Goal: Transaction & Acquisition: Obtain resource

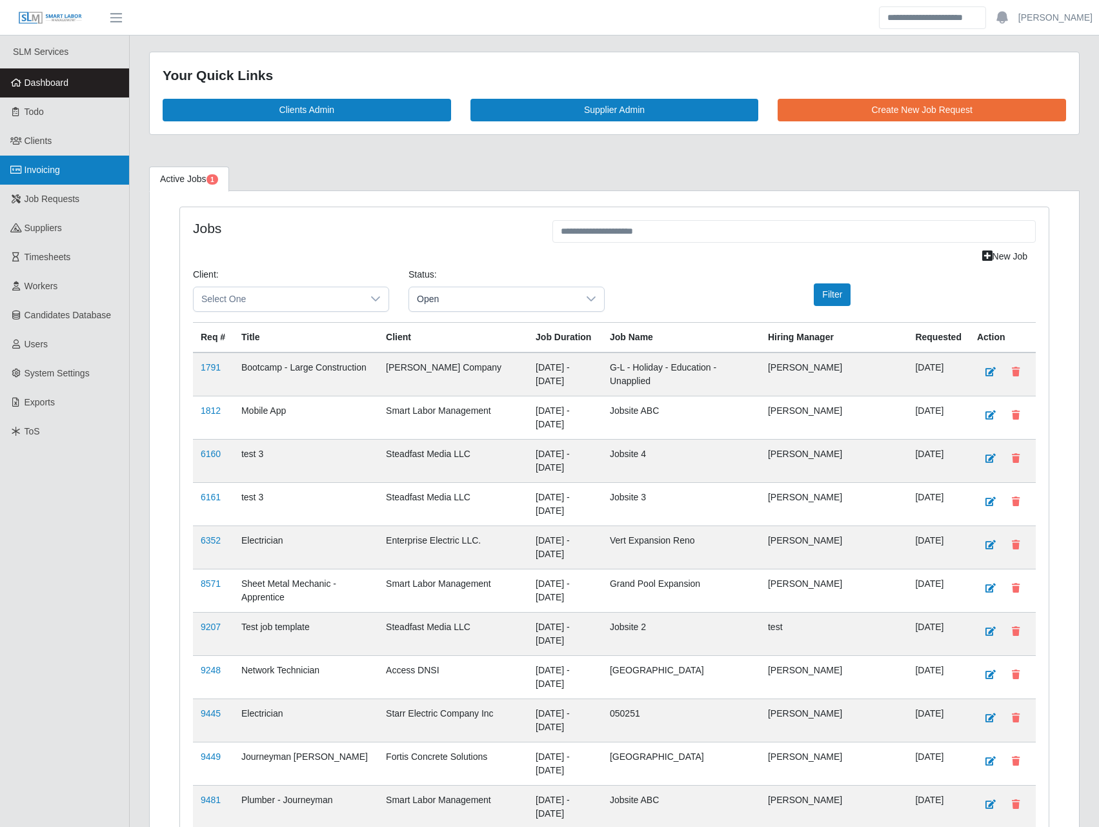
click at [108, 165] on link "Invoicing" at bounding box center [64, 170] width 129 height 29
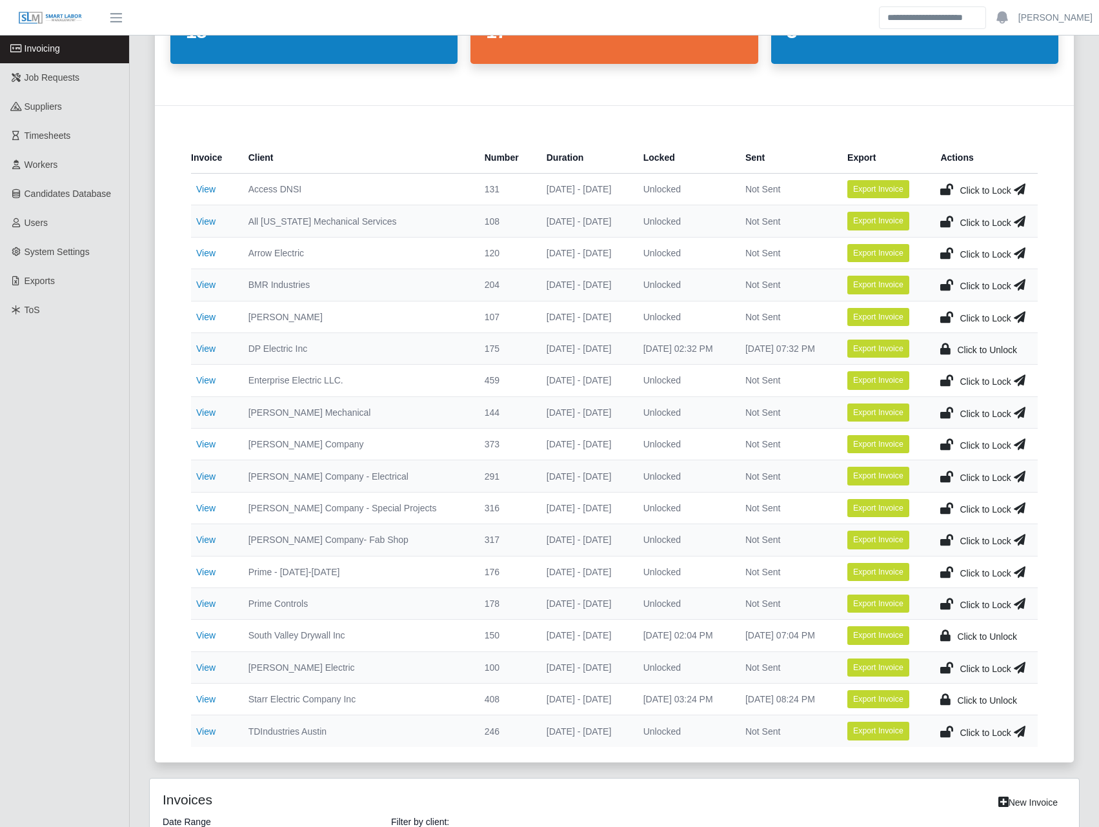
scroll to position [150, 0]
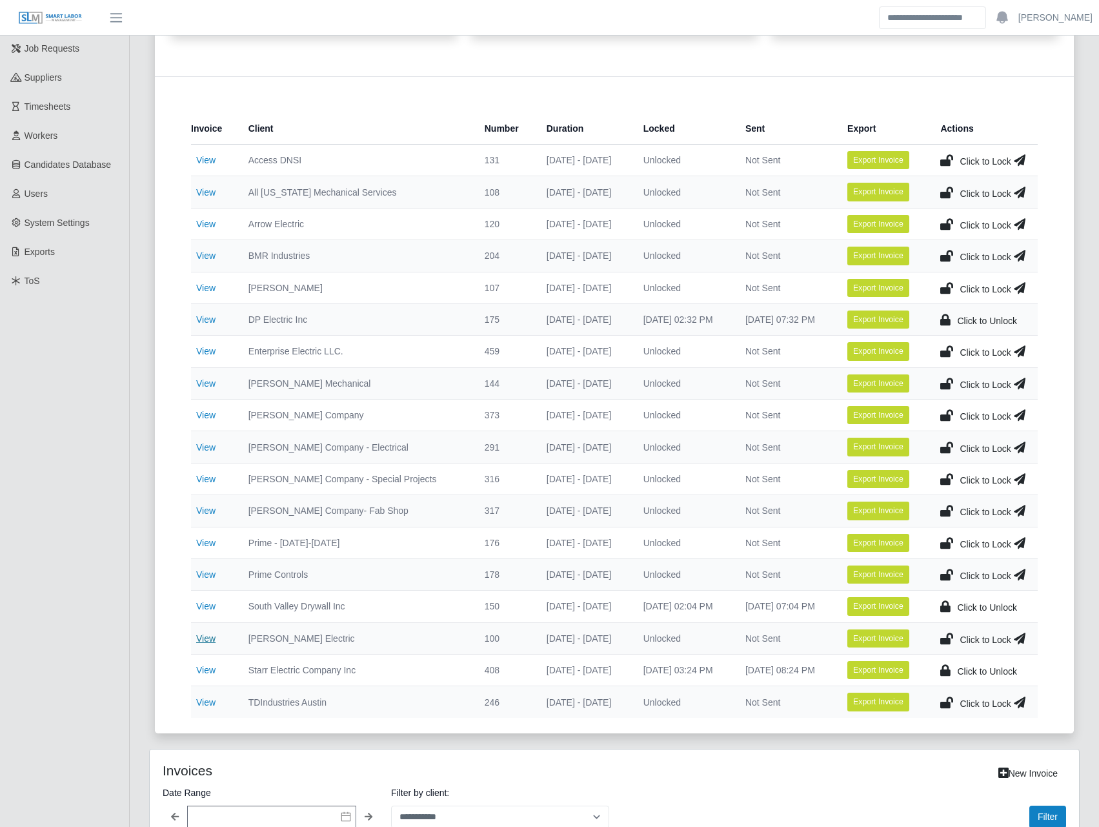
click at [206, 639] on link "View" at bounding box center [205, 638] width 19 height 10
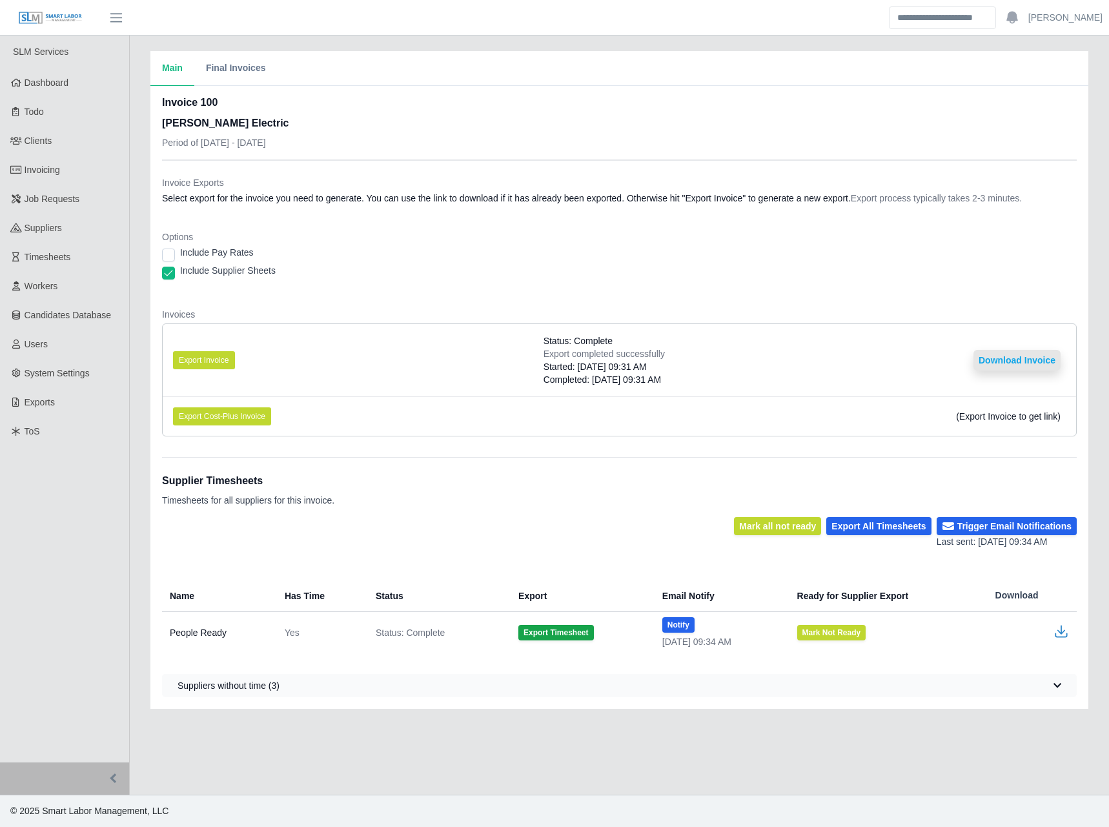
click at [1004, 355] on button "Download Invoice" at bounding box center [1016, 360] width 87 height 21
click at [68, 146] on link "Clients" at bounding box center [64, 140] width 129 height 29
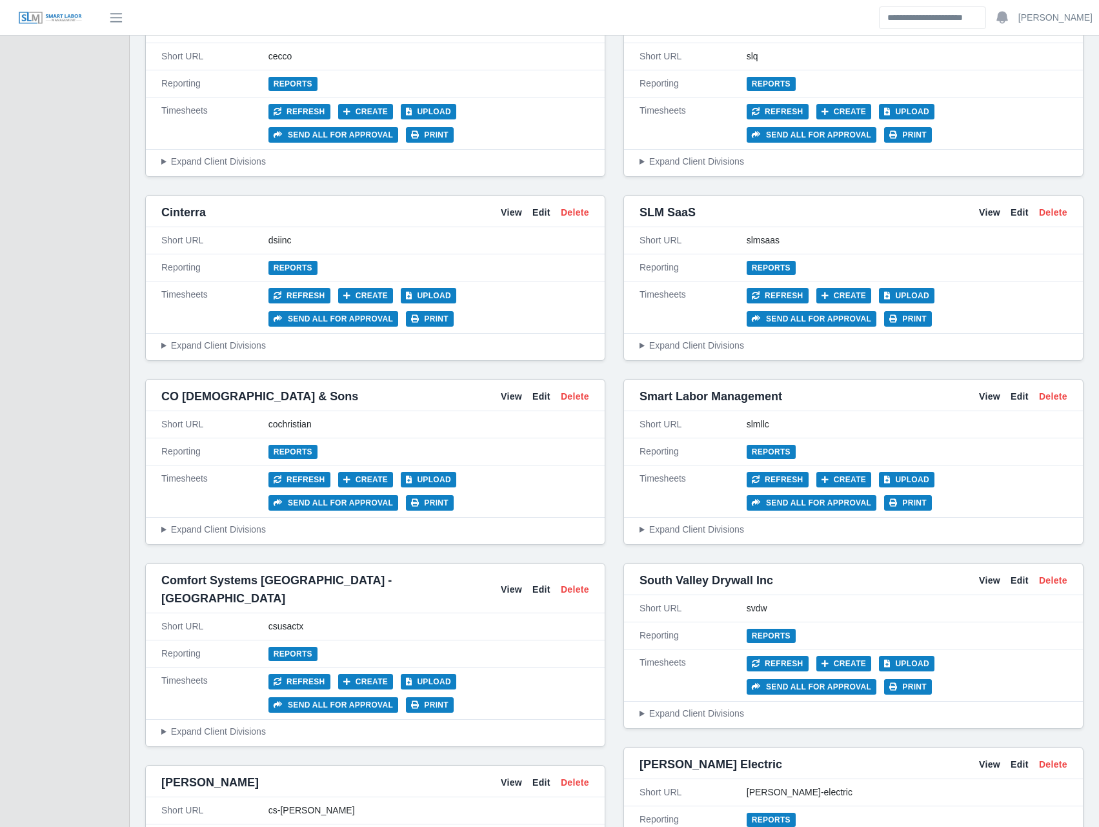
scroll to position [1957, 0]
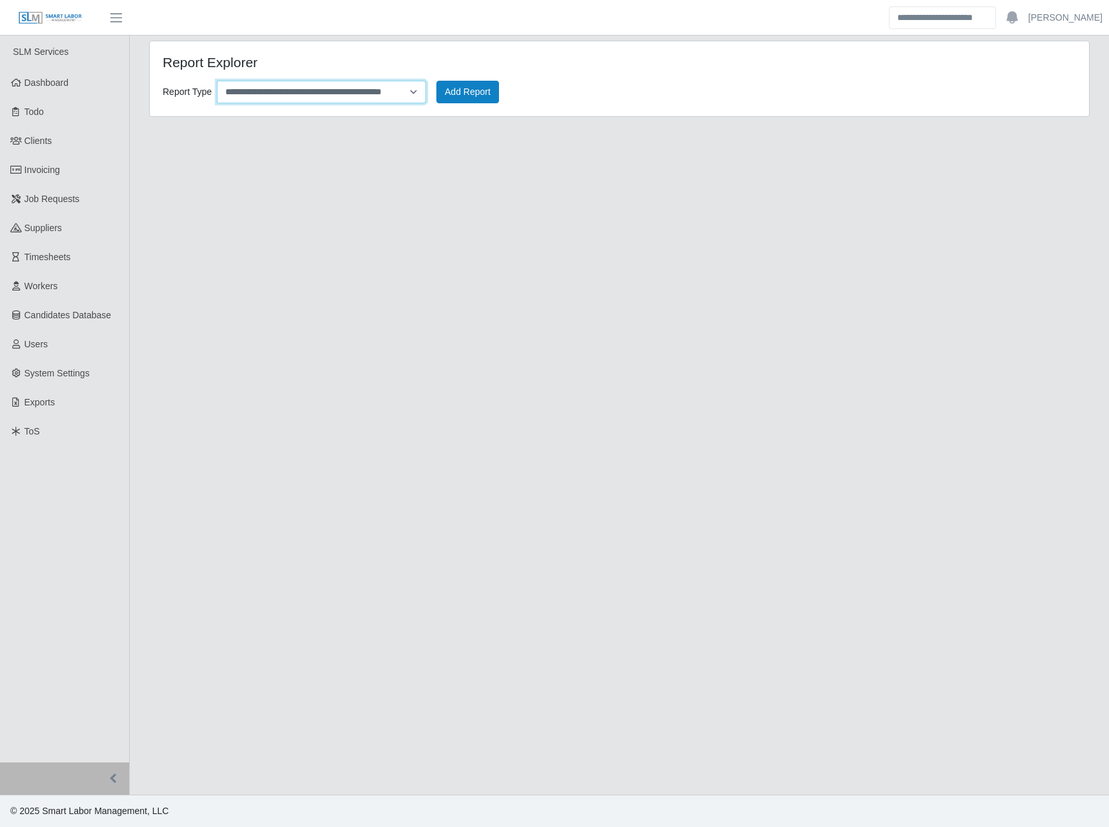
click at [379, 84] on select "**********" at bounding box center [321, 92] width 209 height 23
select select "**********"
click at [217, 81] on select "**********" at bounding box center [321, 92] width 209 height 23
click at [446, 85] on button "Add Report" at bounding box center [467, 92] width 63 height 23
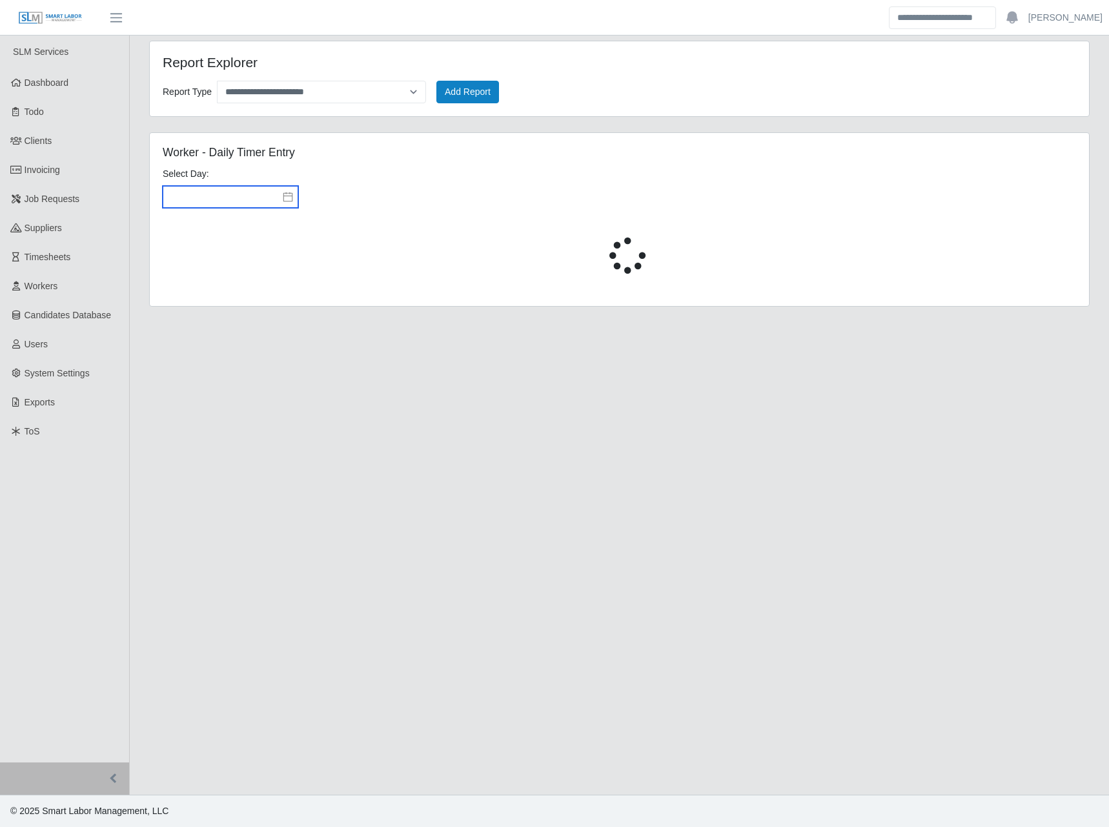
click at [279, 198] on input "text" at bounding box center [230, 197] width 135 height 22
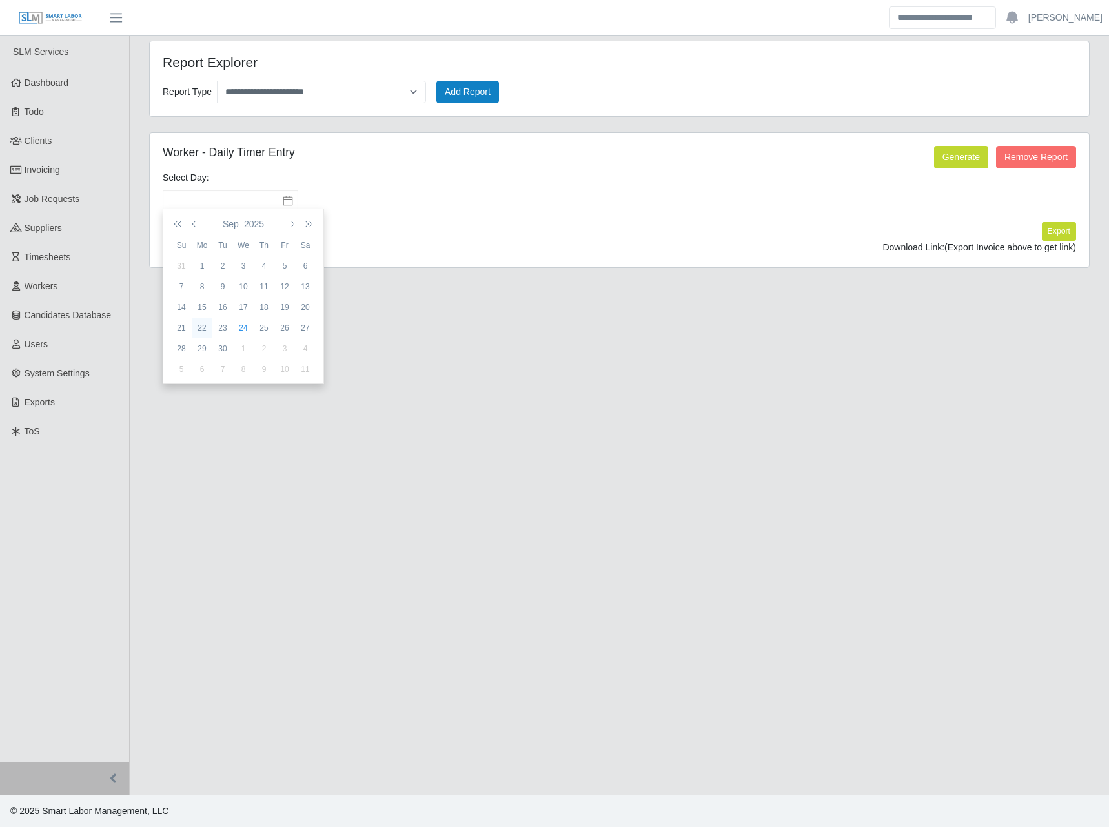
click at [204, 337] on td "22" at bounding box center [202, 327] width 21 height 21
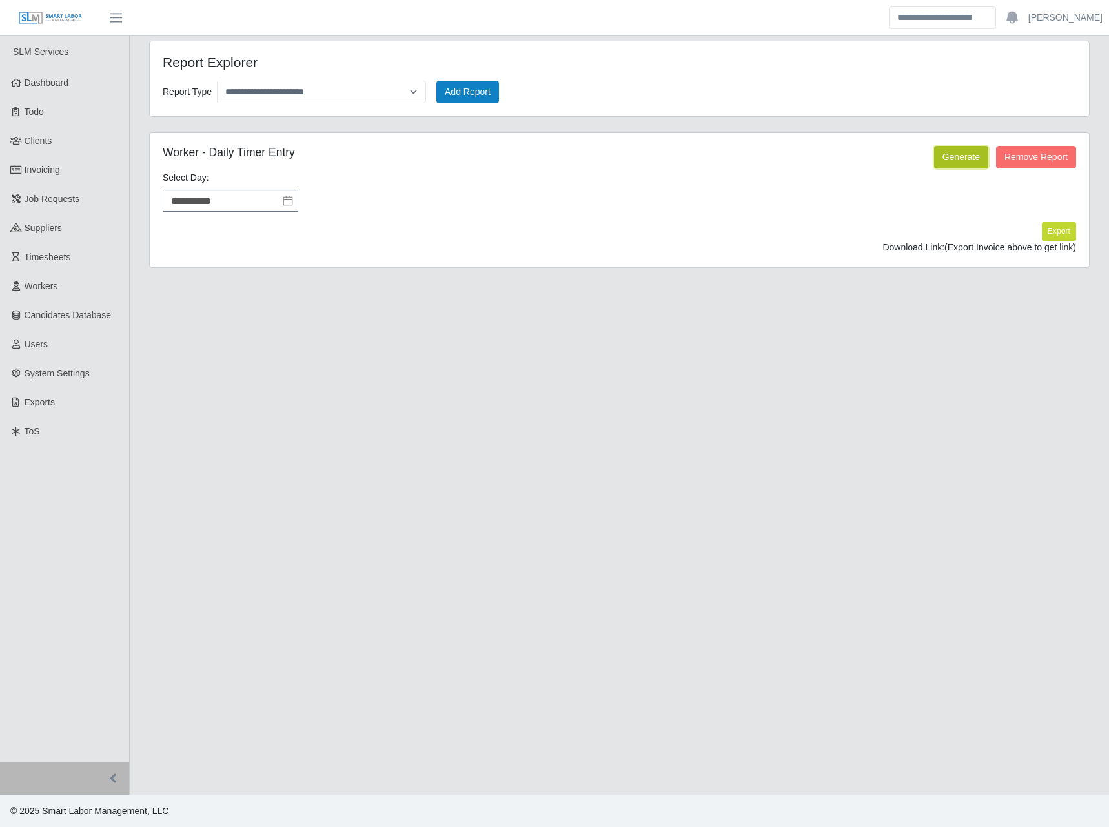
click at [949, 161] on button "Generate" at bounding box center [961, 157] width 54 height 23
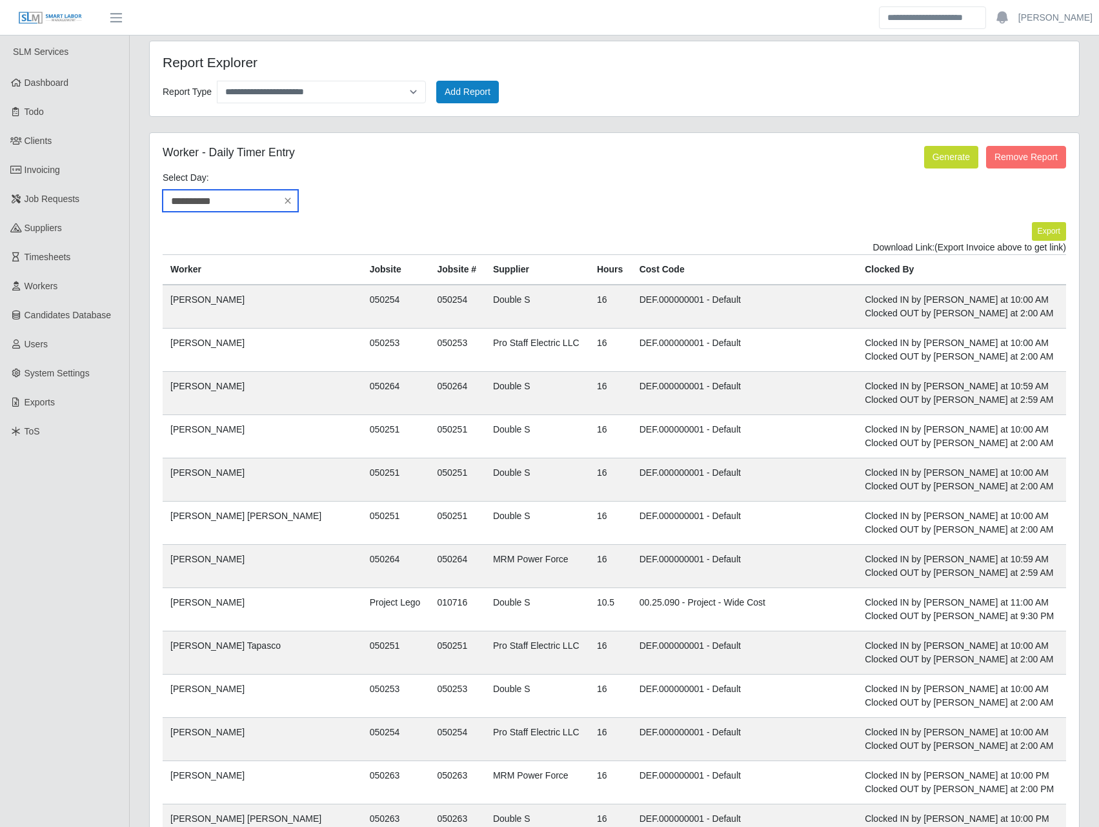
click at [232, 198] on input "**********" at bounding box center [230, 201] width 135 height 22
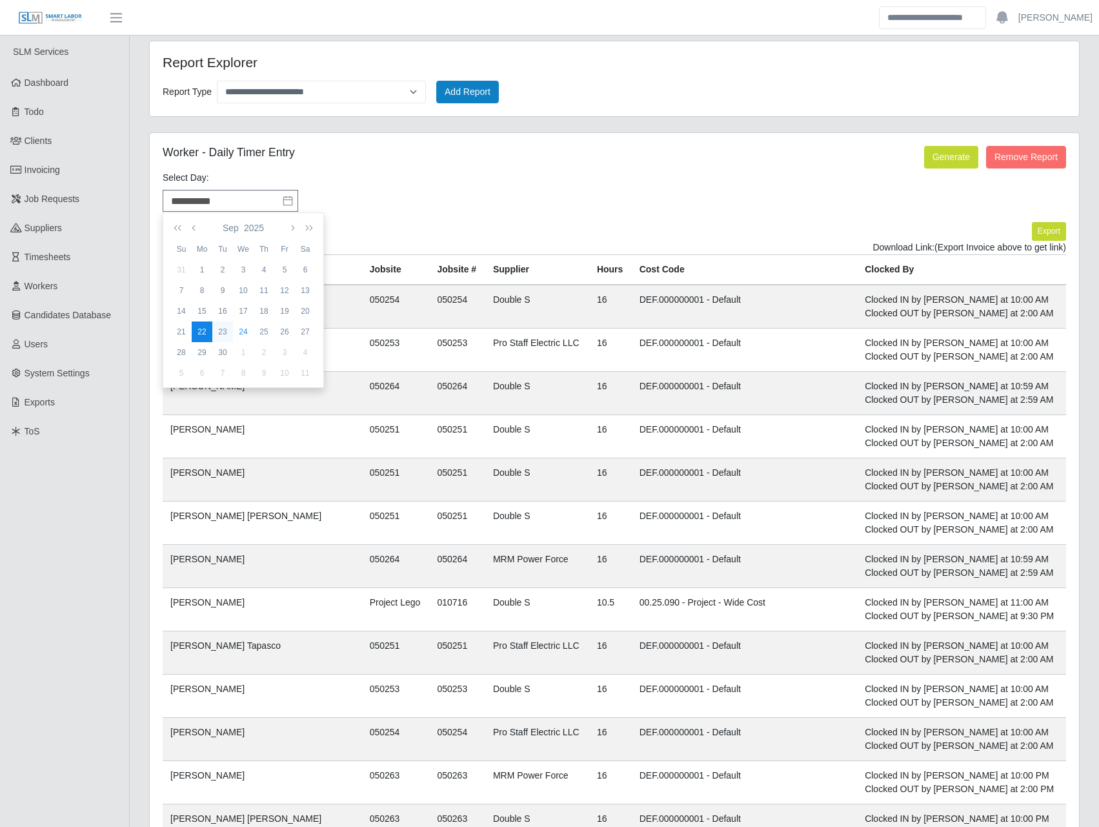
click at [225, 331] on div "23" at bounding box center [222, 332] width 21 height 12
click at [955, 161] on button "Generate" at bounding box center [951, 157] width 54 height 23
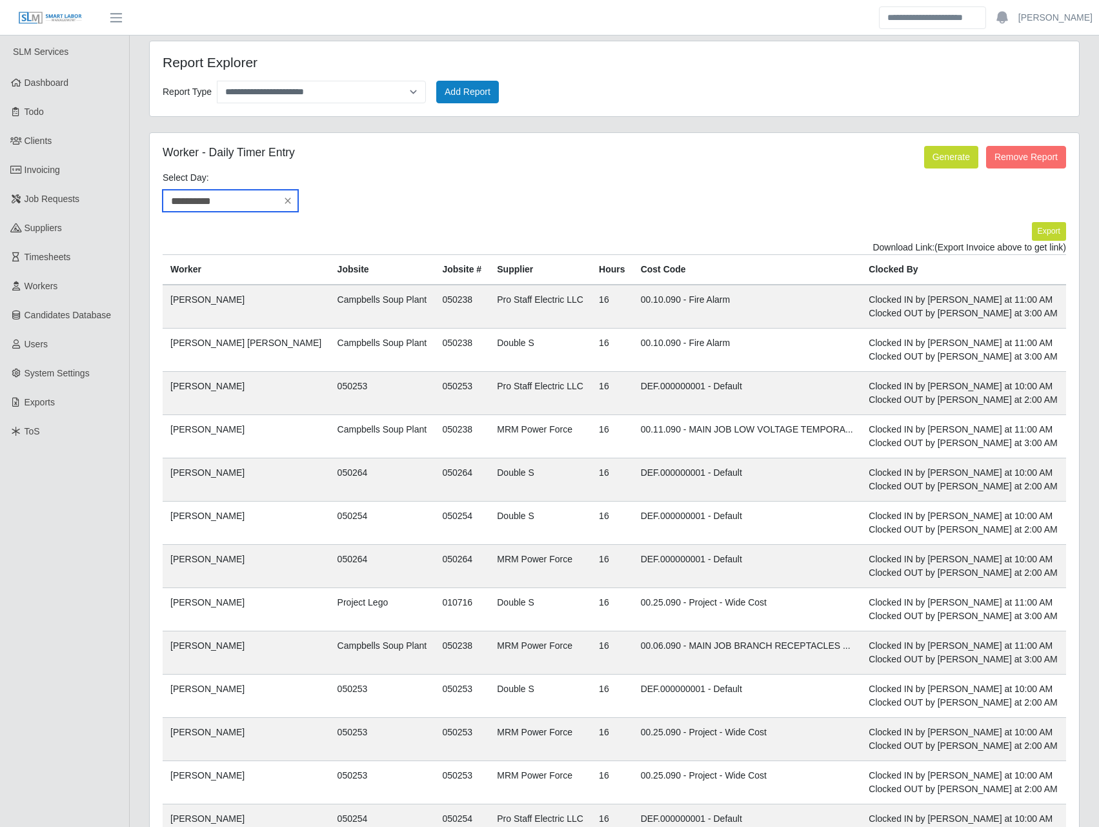
click at [236, 207] on input "**********" at bounding box center [230, 201] width 135 height 22
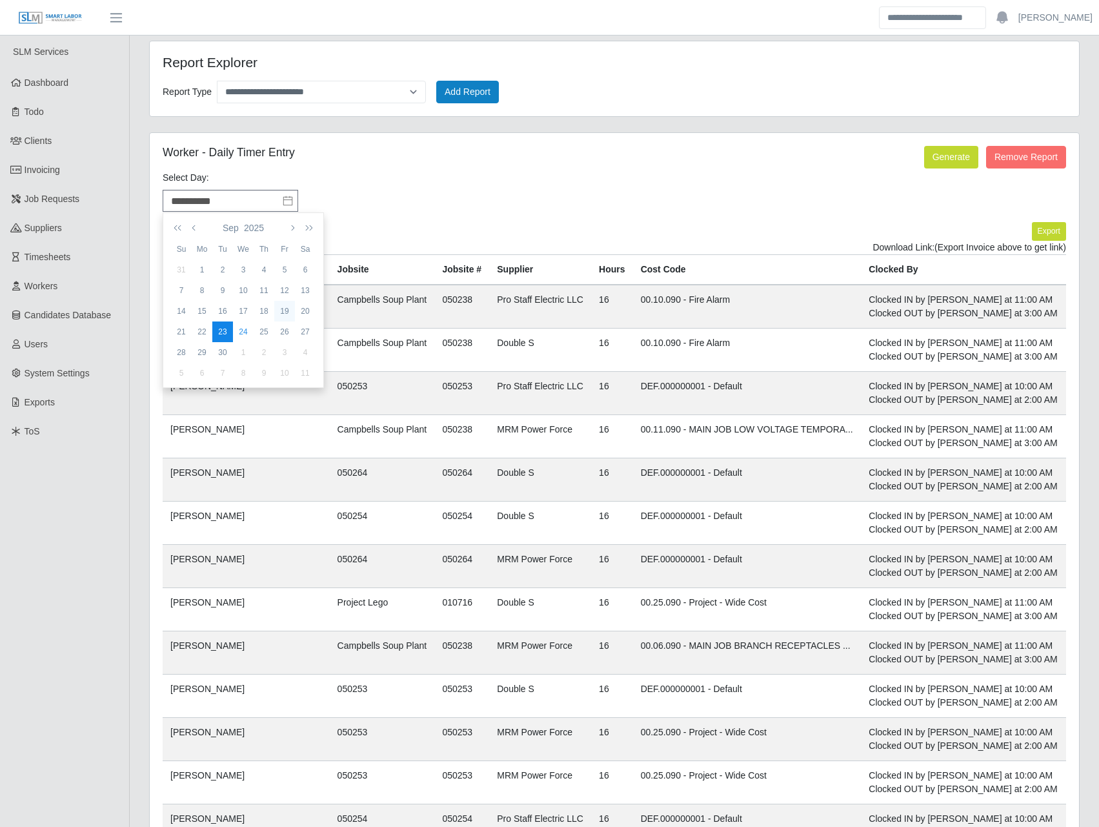
click at [291, 309] on div "19" at bounding box center [284, 311] width 21 height 12
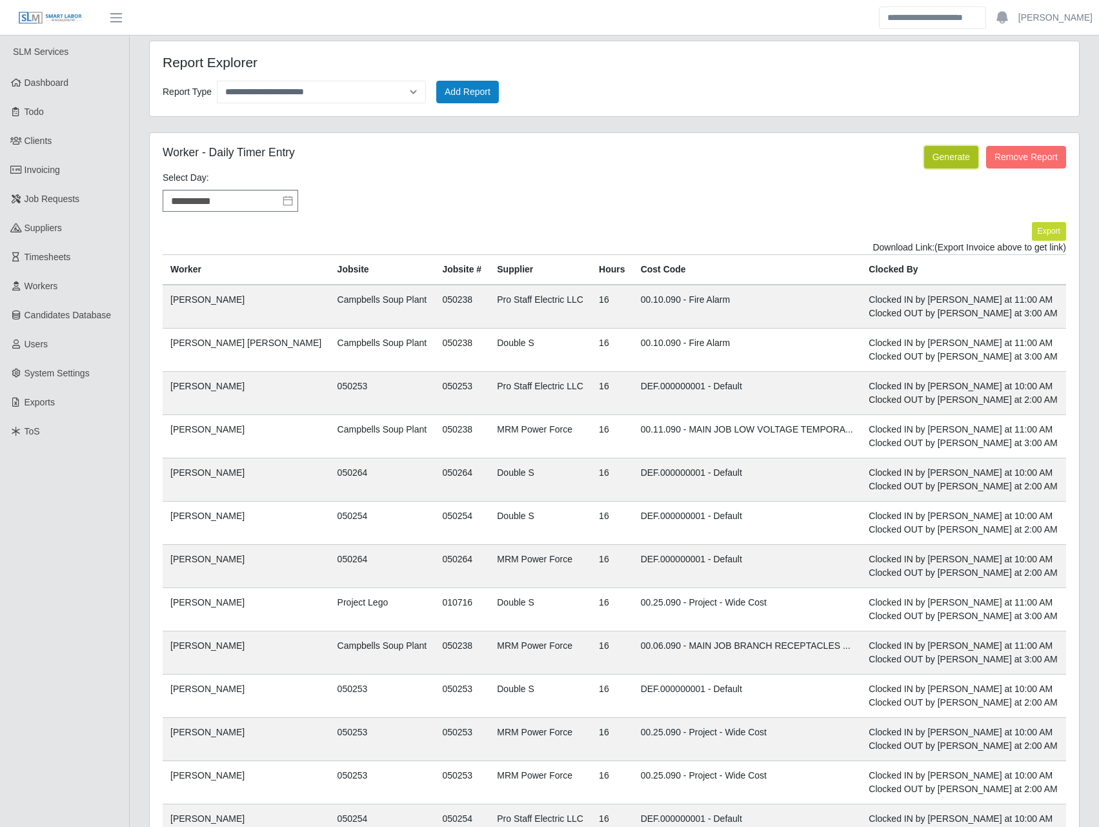
click at [941, 148] on button "Generate" at bounding box center [951, 157] width 54 height 23
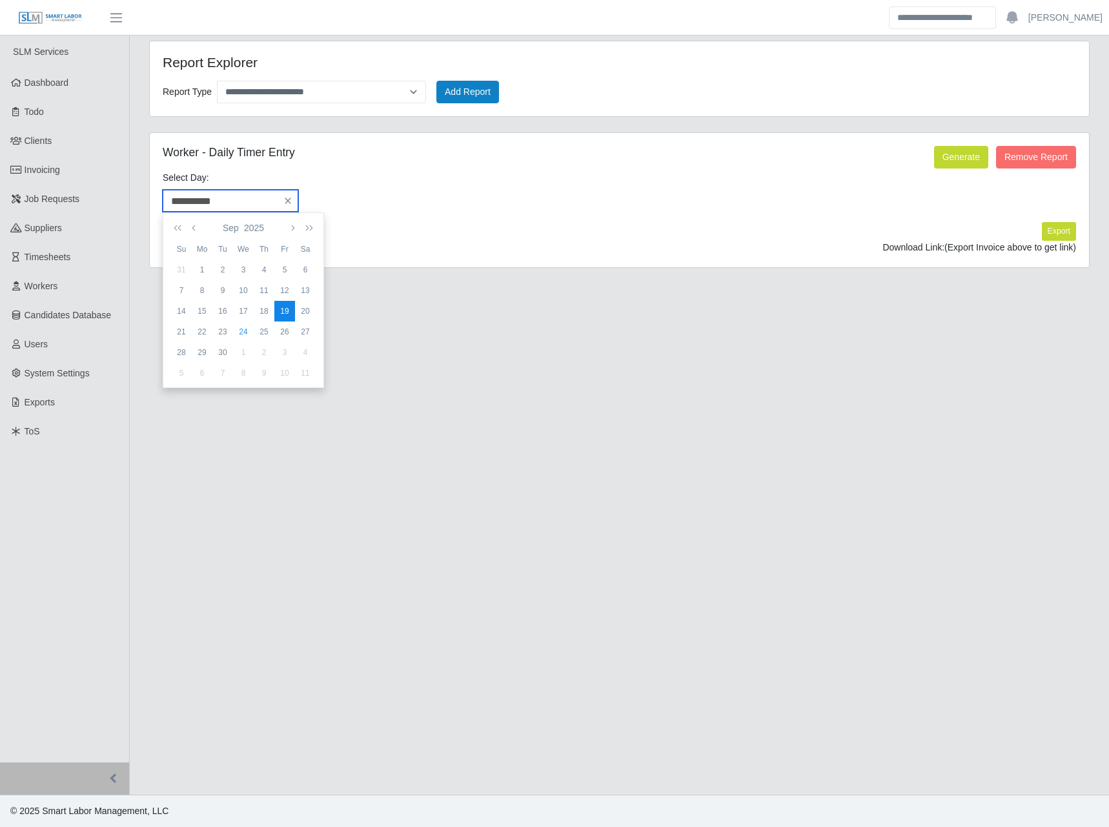
click at [211, 200] on input "**********" at bounding box center [230, 201] width 135 height 22
click at [268, 317] on div "18" at bounding box center [264, 311] width 21 height 12
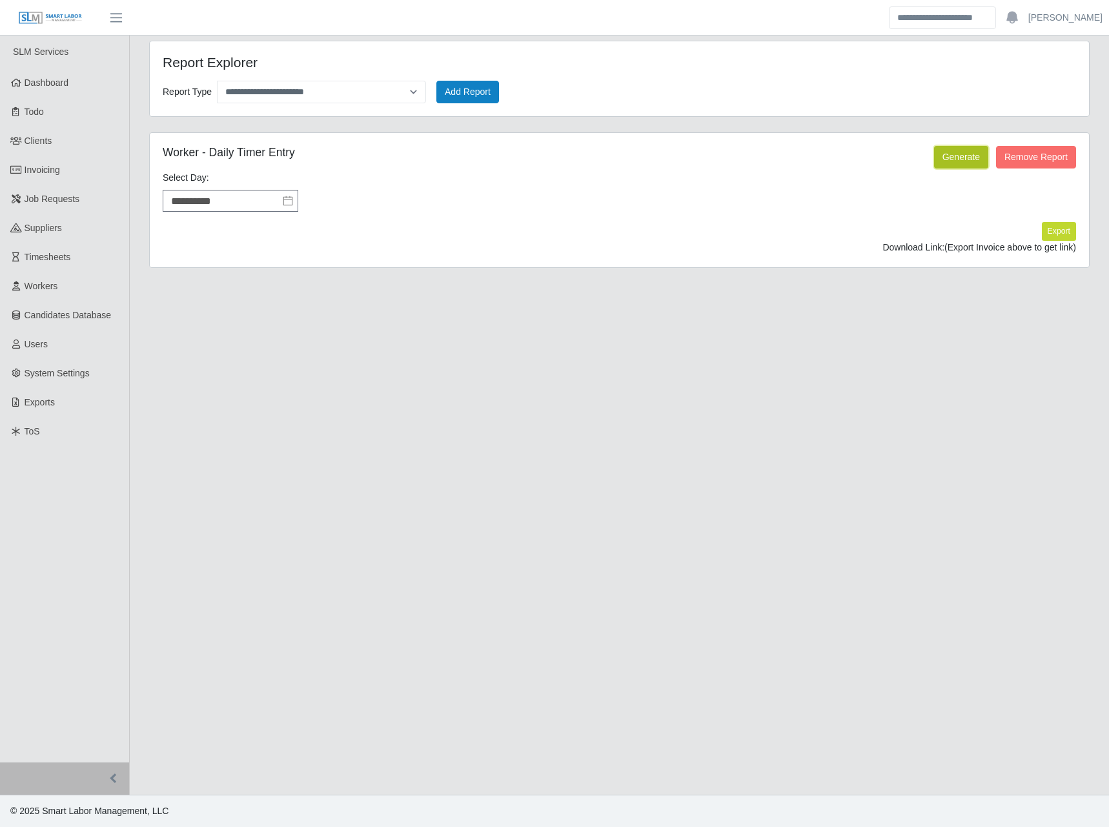
click at [952, 153] on button "Generate" at bounding box center [961, 157] width 54 height 23
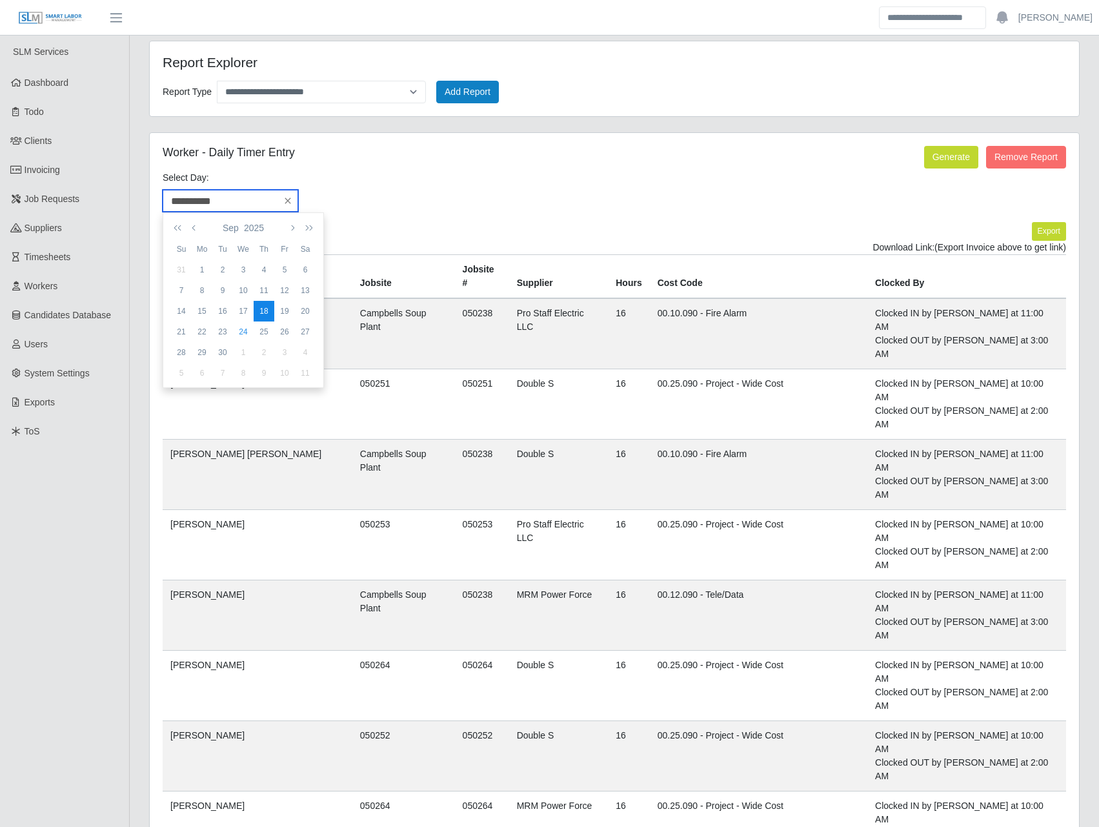
click at [241, 206] on input "**********" at bounding box center [230, 201] width 135 height 22
click at [245, 330] on div "24" at bounding box center [243, 332] width 21 height 12
type input "**********"
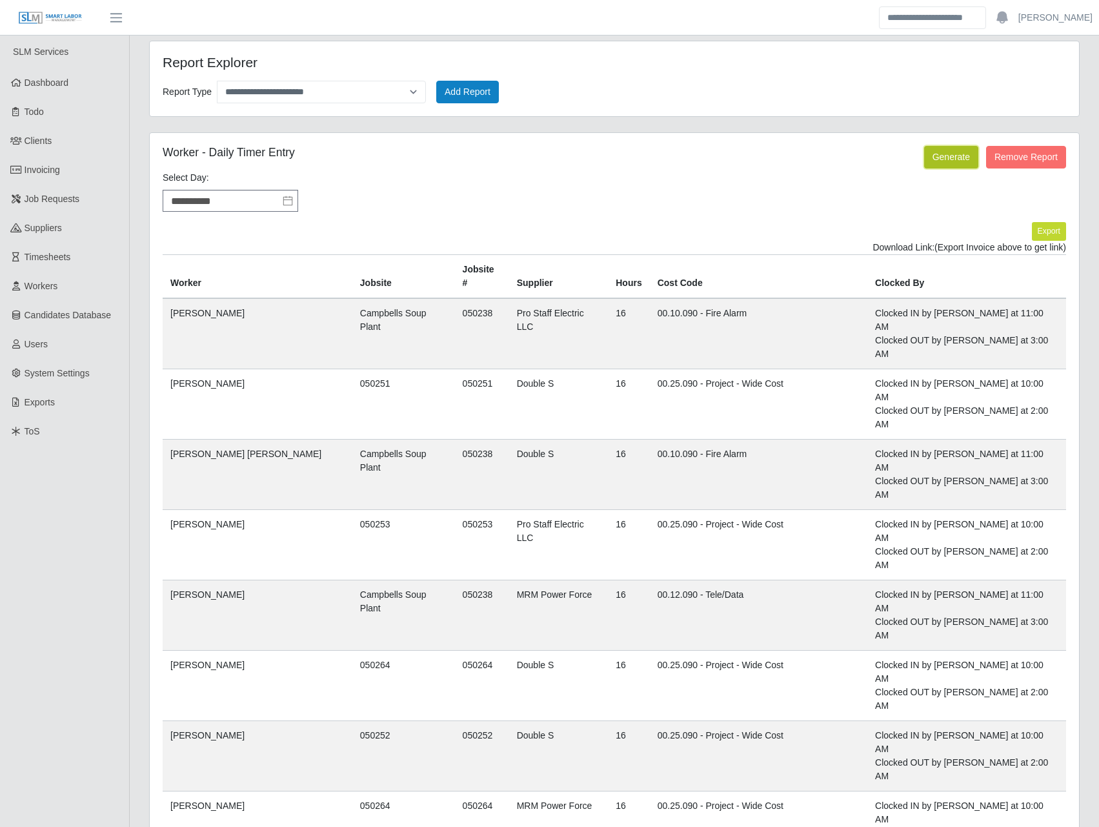
click at [949, 158] on button "Generate" at bounding box center [951, 157] width 54 height 23
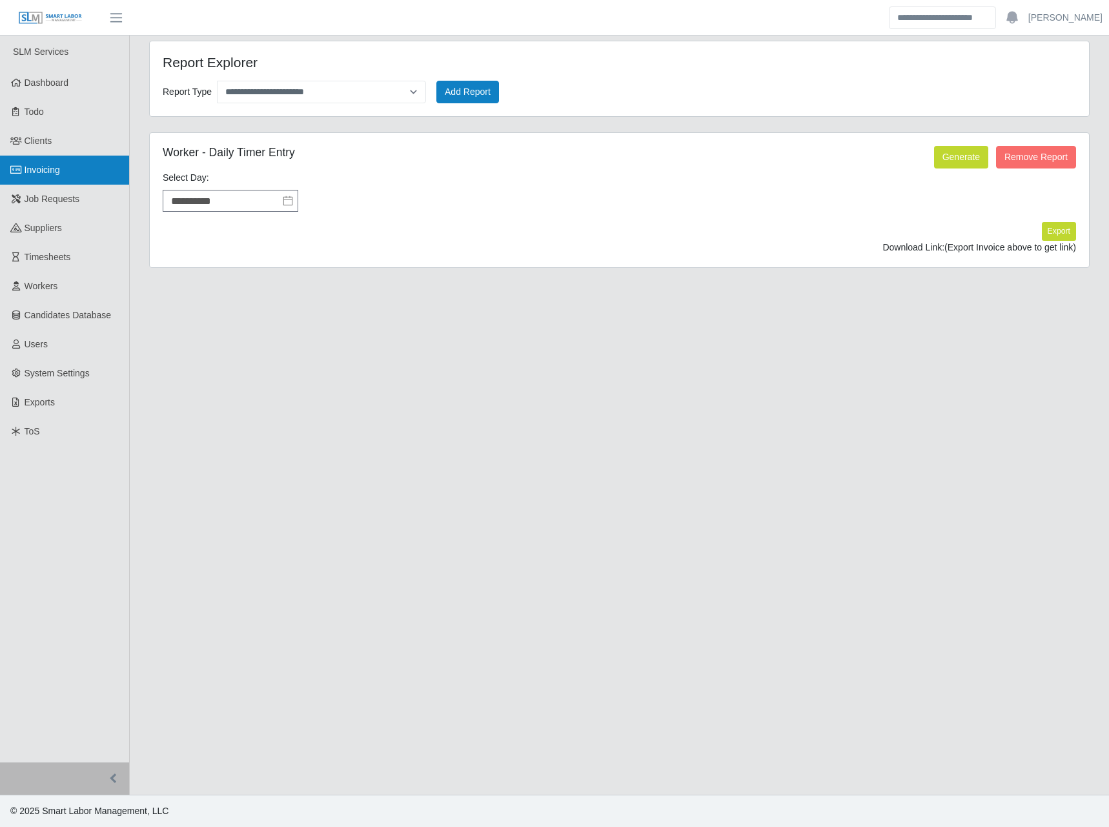
click at [57, 179] on link "Invoicing" at bounding box center [64, 170] width 129 height 29
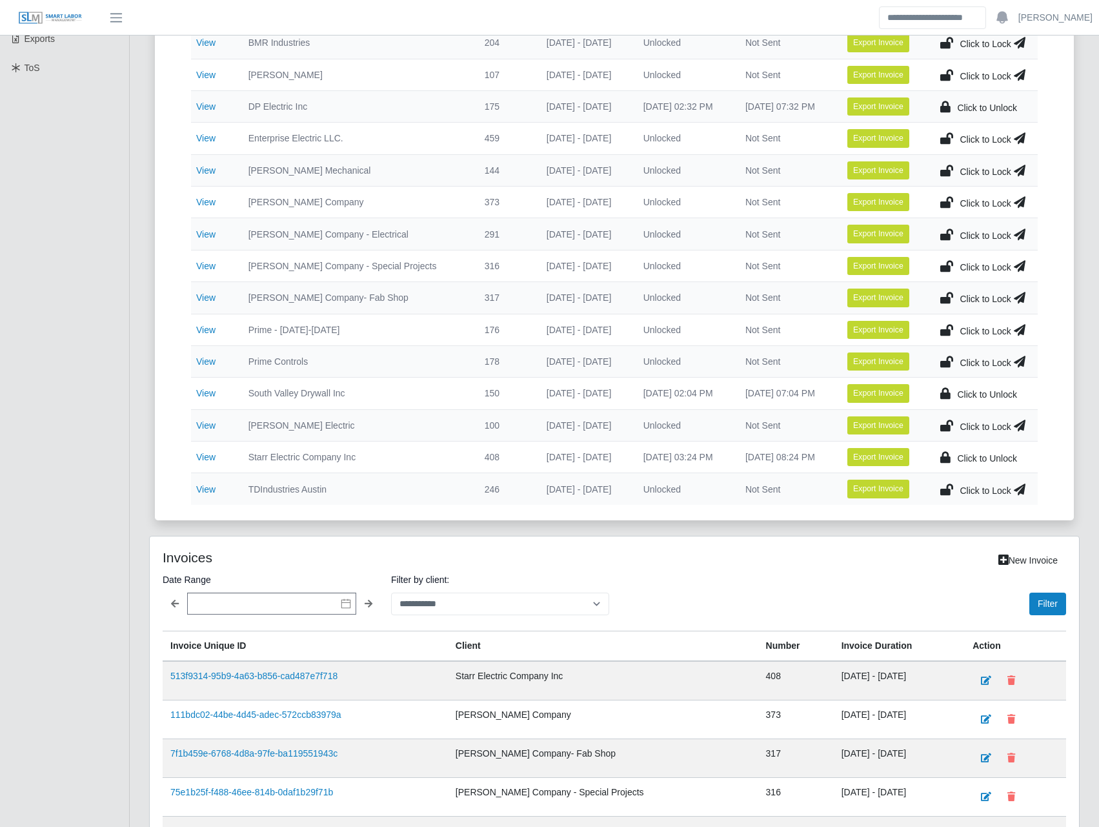
scroll to position [689, 0]
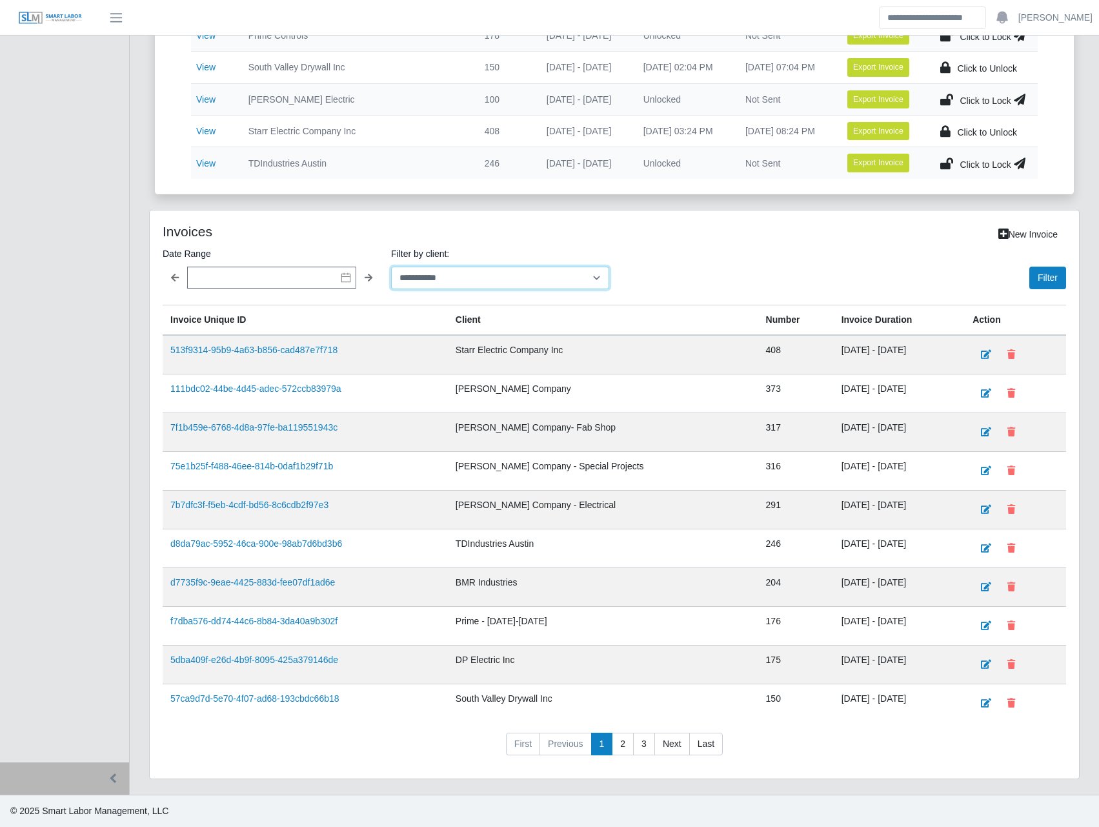
click at [492, 276] on select "**********" at bounding box center [500, 277] width 218 height 23
select select "**********"
click at [391, 266] on select "**********" at bounding box center [500, 277] width 218 height 23
click at [1067, 279] on div "**********" at bounding box center [614, 494] width 929 height 568
click at [1064, 278] on button "Filter" at bounding box center [1047, 277] width 37 height 23
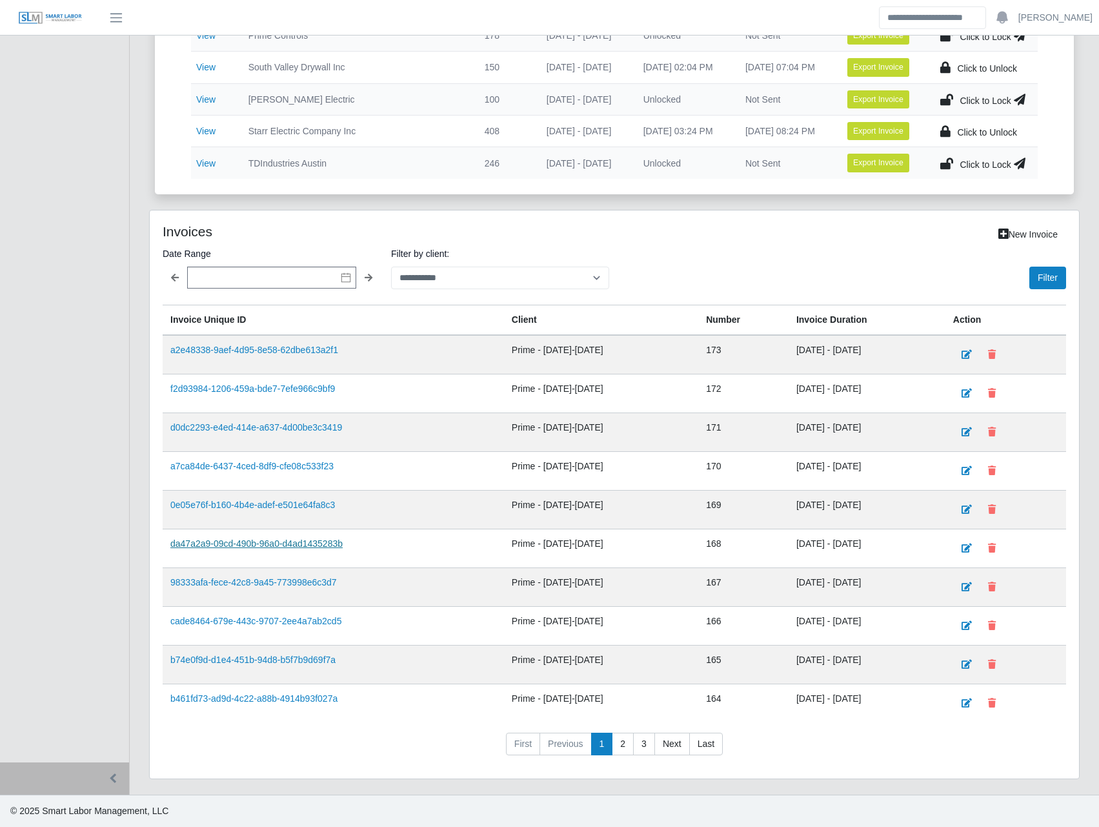
click at [243, 546] on link "da47a2a9-09cd-490b-96a0-d4ad1435283b" at bounding box center [256, 543] width 172 height 10
click at [266, 510] on link "0e05e76f-b160-4b4e-adef-e501e64fa8c3" at bounding box center [252, 504] width 165 height 10
click at [313, 465] on link "a7ca84de-6437-4ced-8df9-cfe08c533f23" at bounding box center [251, 466] width 163 height 10
click at [306, 426] on link "d0dc2293-e4ed-414e-a637-4d00be3c3419" at bounding box center [256, 427] width 172 height 10
click at [306, 388] on link "f2d93984-1206-459a-bde7-7efe966c9bf9" at bounding box center [252, 388] width 165 height 10
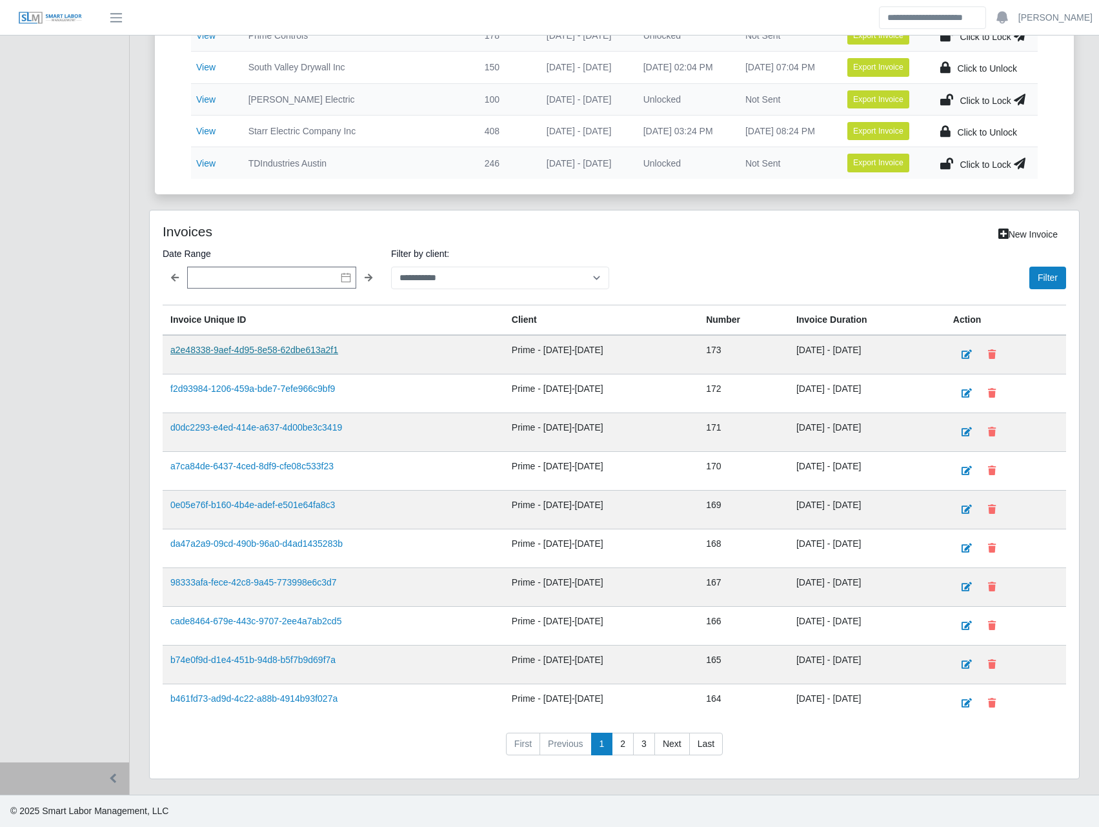
click at [301, 350] on link "a2e48338-9aef-4d95-8e58-62dbe613a2f1" at bounding box center [254, 350] width 168 height 10
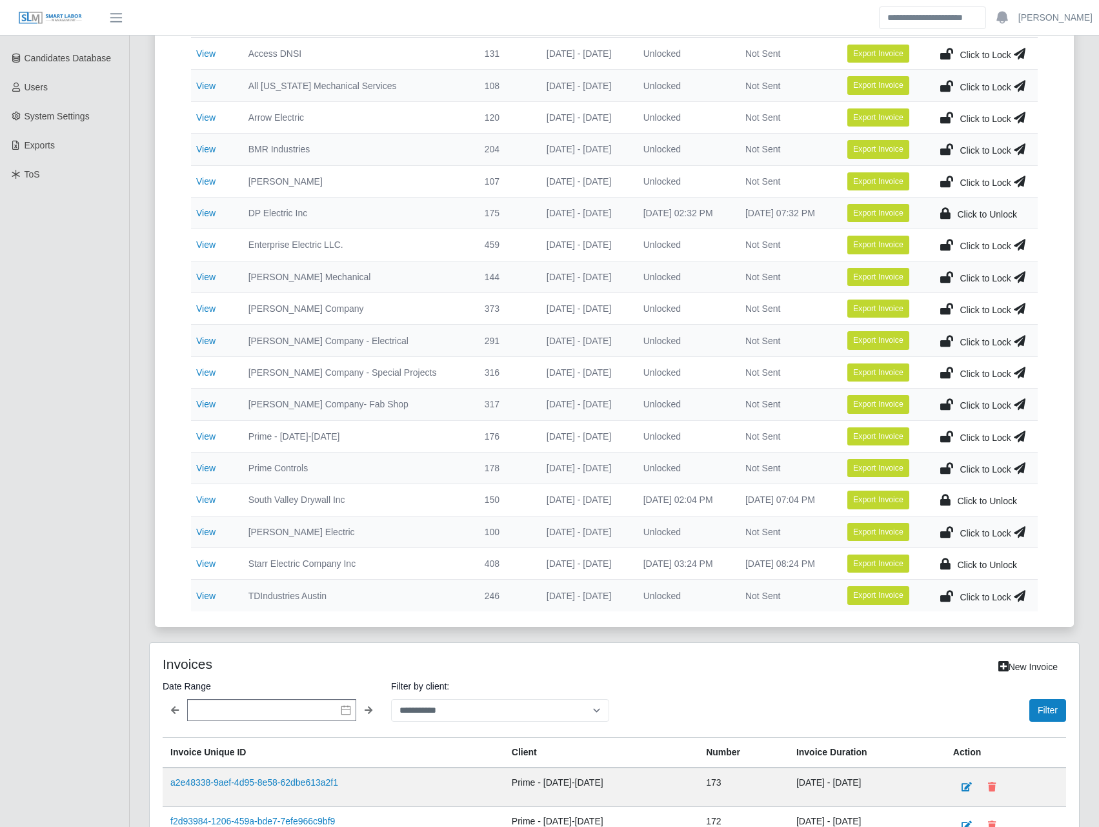
scroll to position [237, 0]
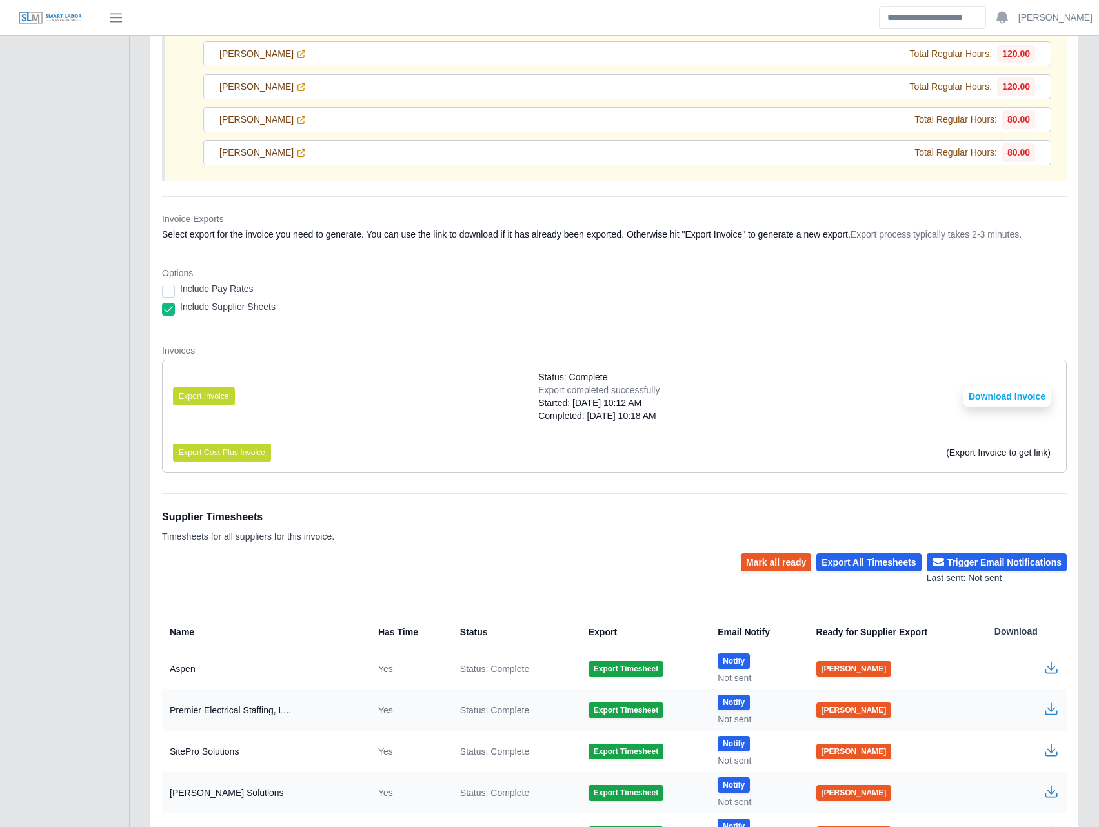
scroll to position [10539, 0]
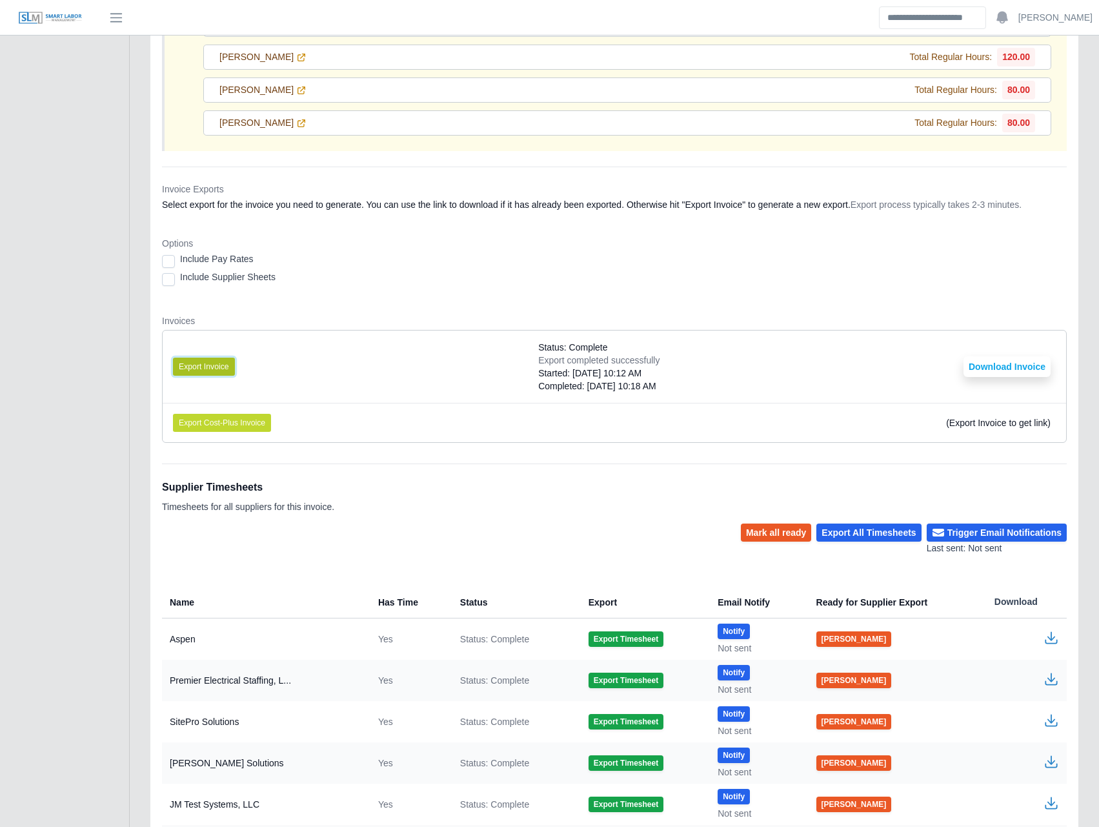
click at [232, 369] on button "Export Invoice" at bounding box center [204, 366] width 62 height 18
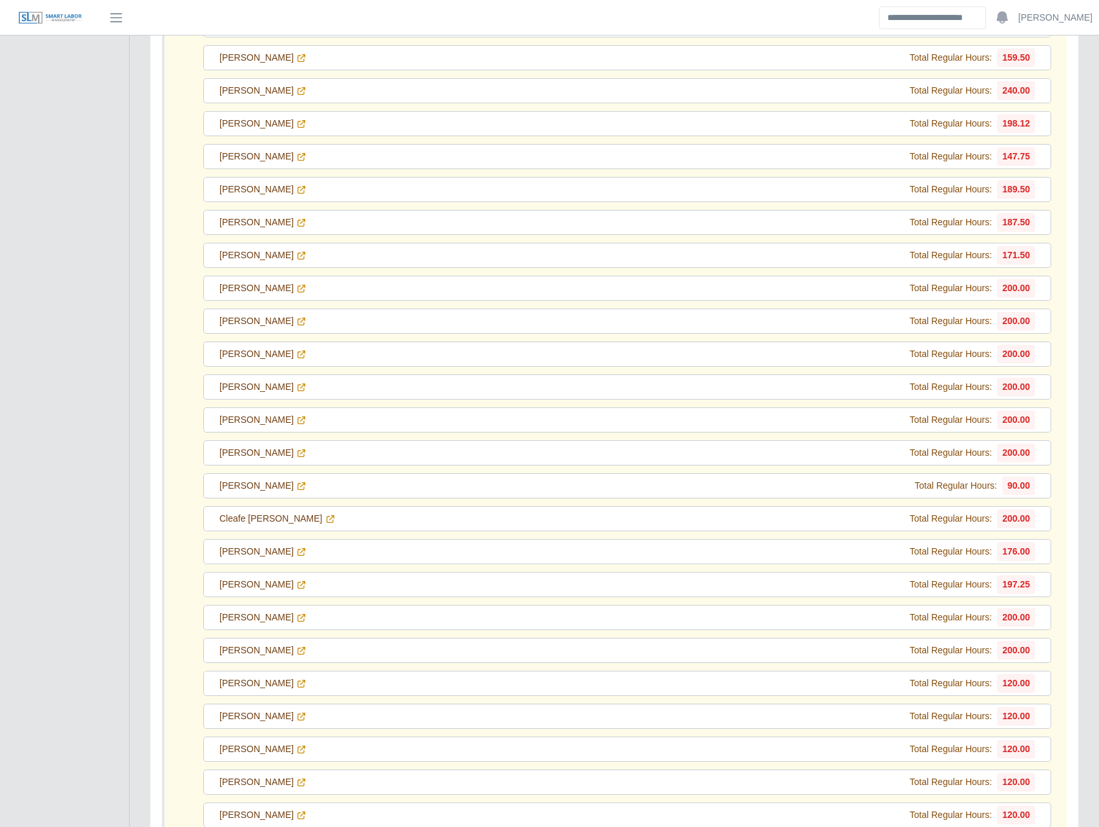
scroll to position [10238, 0]
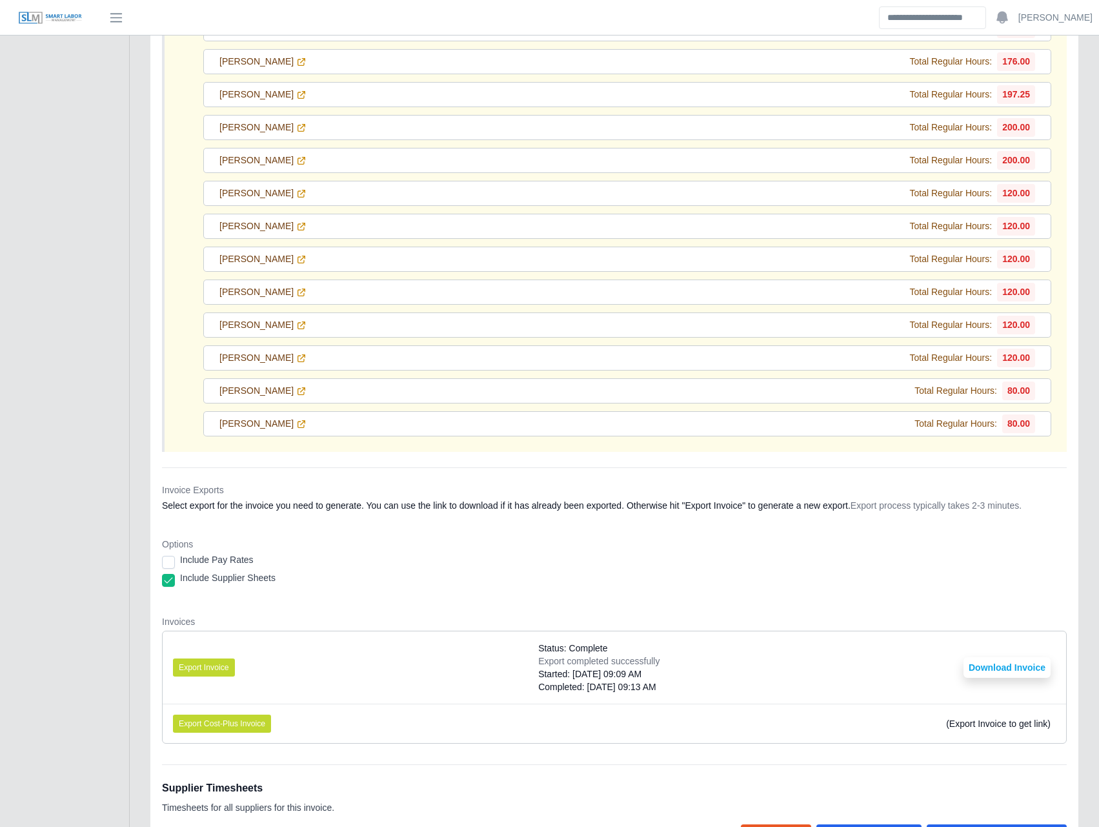
click at [210, 670] on button "Export Invoice" at bounding box center [204, 667] width 62 height 18
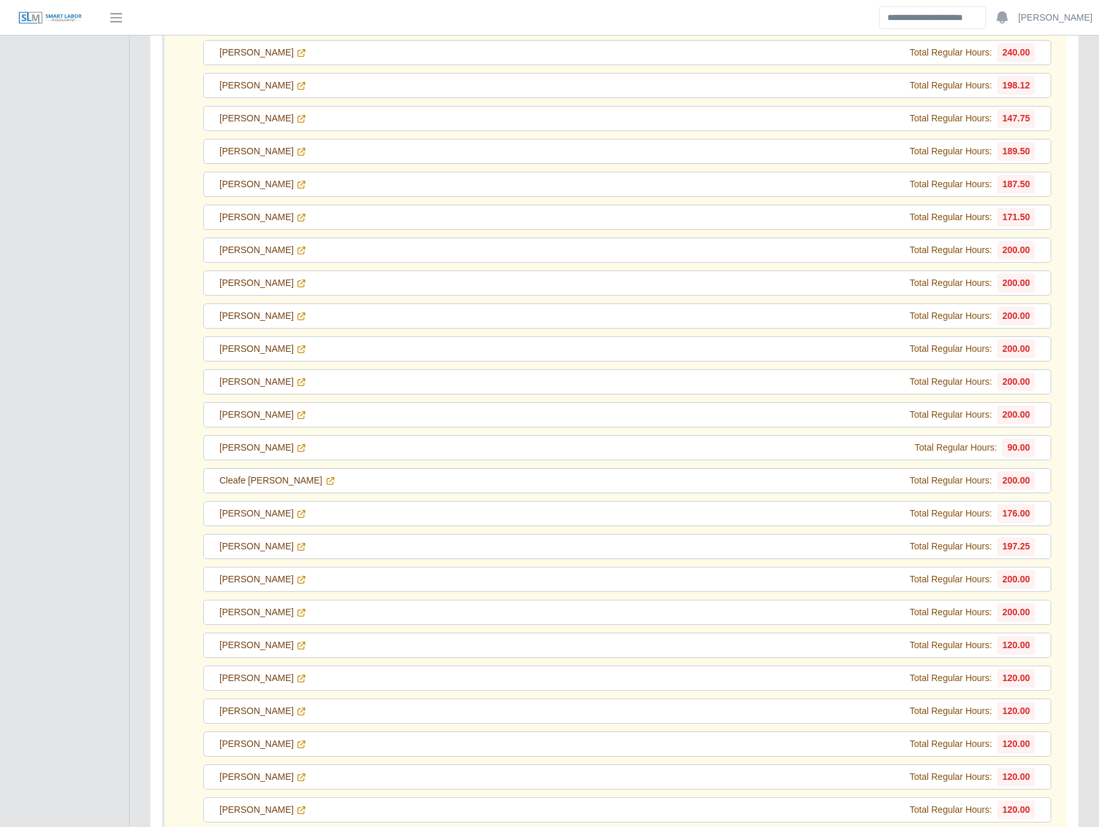
scroll to position [10690, 0]
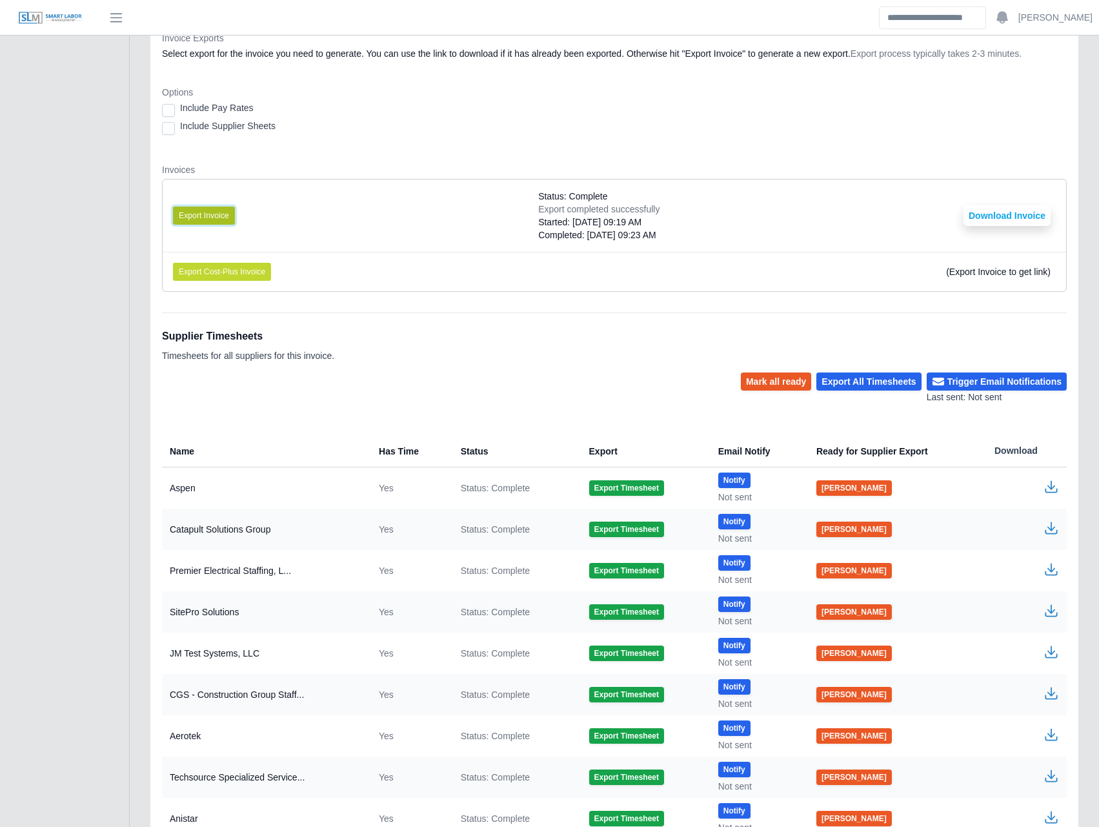
click at [216, 217] on button "Export Invoice" at bounding box center [204, 215] width 62 height 18
click at [212, 214] on button "Export Invoice" at bounding box center [204, 215] width 62 height 18
click at [517, 273] on li "Export Cost-Plus Invoice (Export Invoice to get link)" at bounding box center [614, 271] width 903 height 39
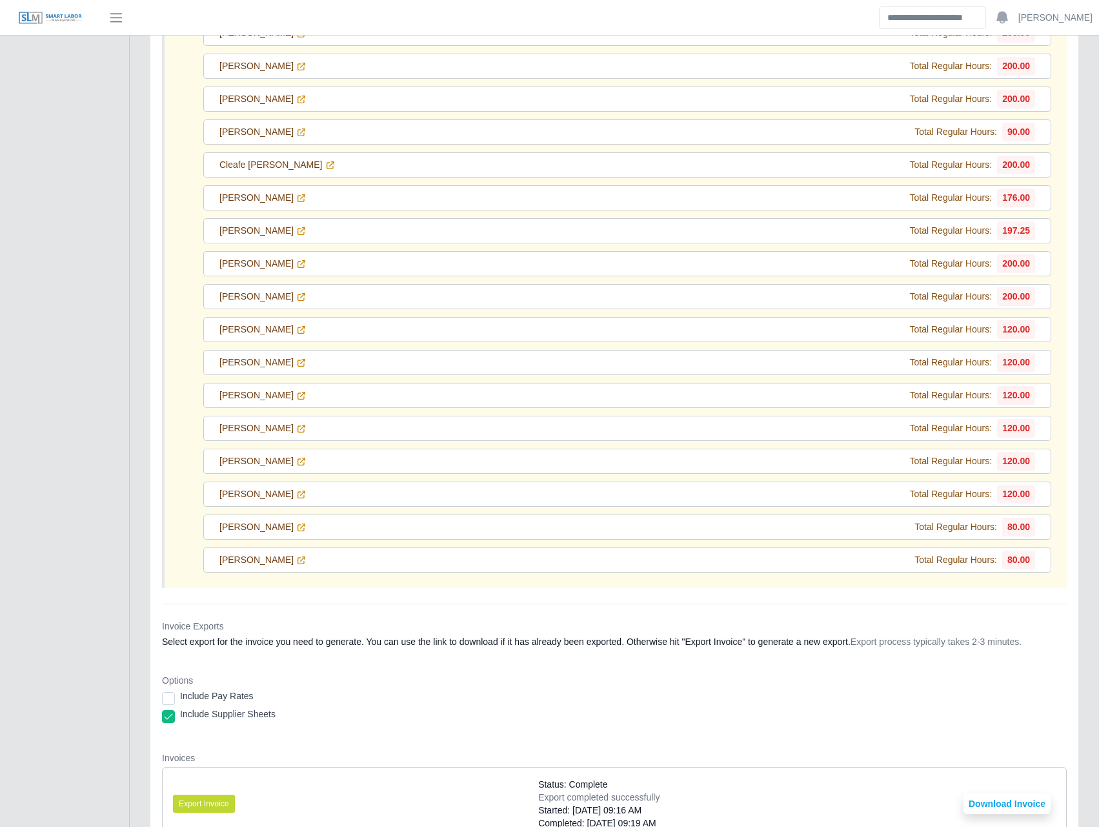
scroll to position [10311, 0]
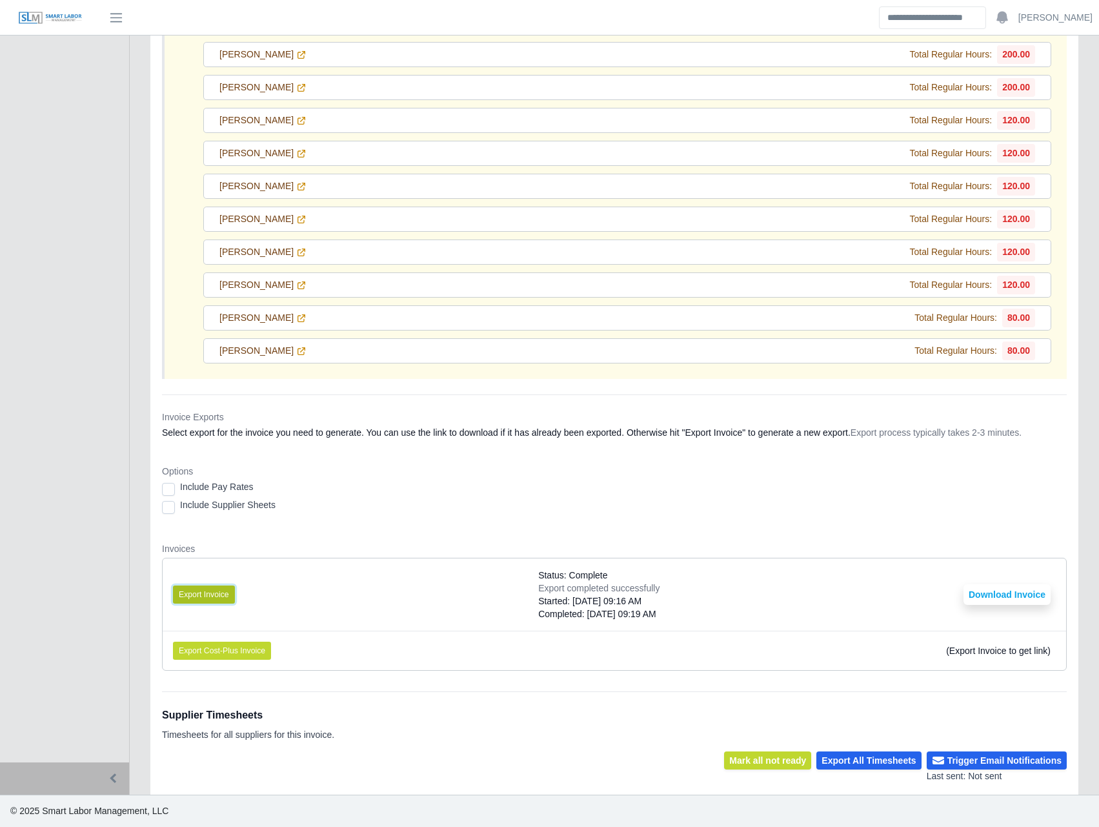
click at [197, 595] on button "Export Invoice" at bounding box center [204, 594] width 62 height 18
click at [325, 590] on li "Export Invoice Status: Complete Export completed successfully Started: 09/22/20…" at bounding box center [614, 594] width 903 height 72
click at [219, 597] on button "Export Invoice" at bounding box center [204, 594] width 62 height 18
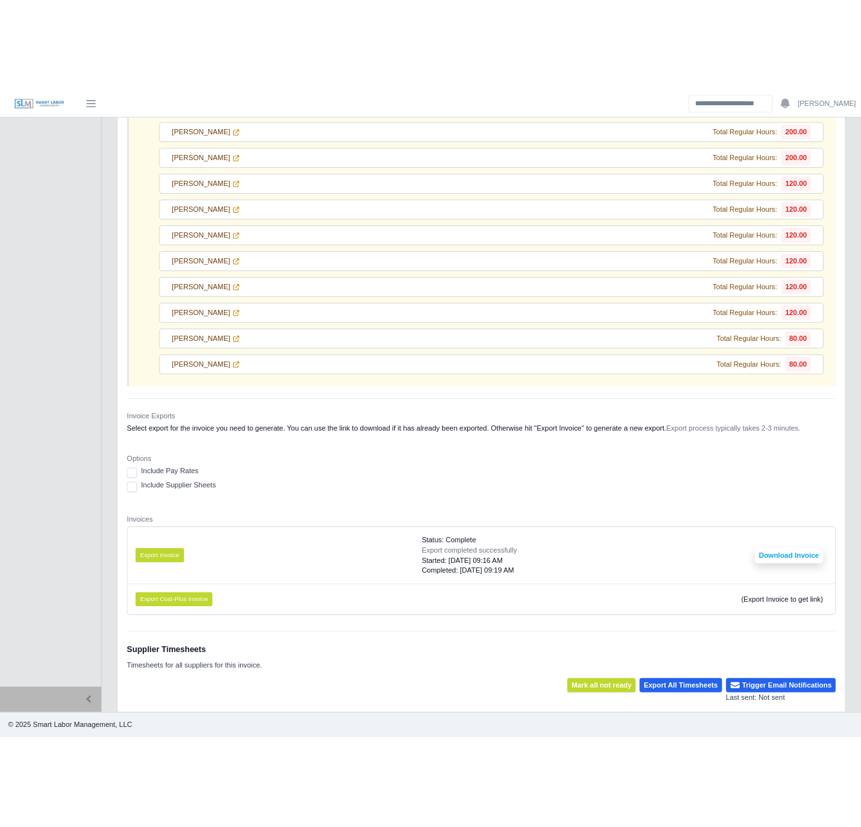
scroll to position [10324, 0]
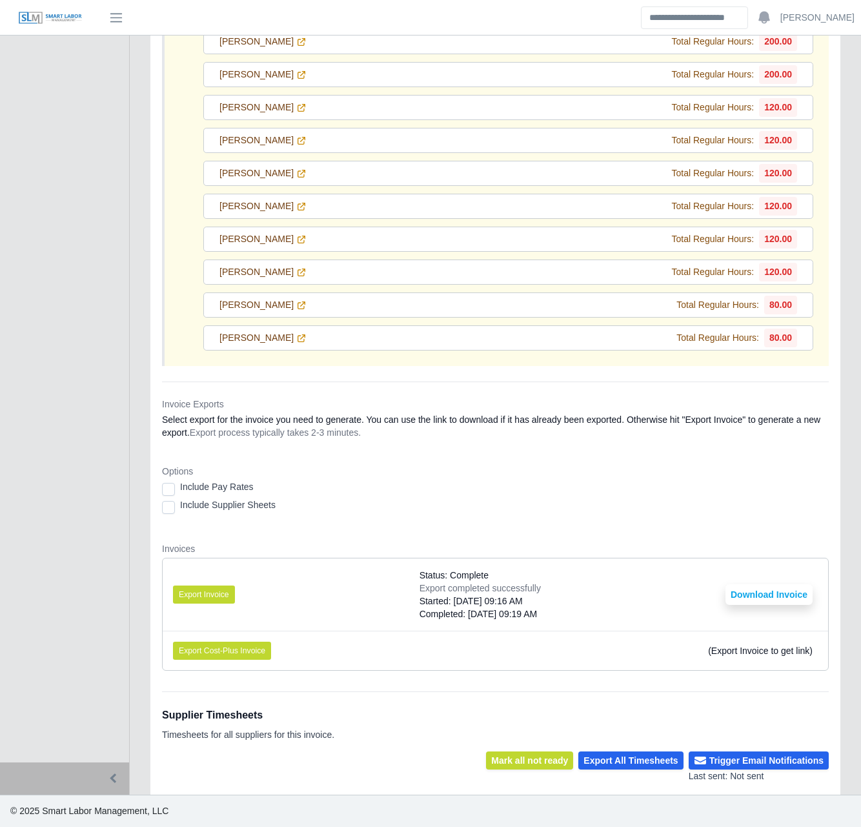
click at [540, 550] on dt "Invoices" at bounding box center [495, 548] width 667 height 13
click at [211, 596] on button "Export Invoice" at bounding box center [204, 594] width 62 height 18
click at [370, 641] on li "Export Cost-Plus Invoice (Export Invoice to get link)" at bounding box center [495, 649] width 665 height 39
drag, startPoint x: 125, startPoint y: 551, endPoint x: 133, endPoint y: 534, distance: 19.1
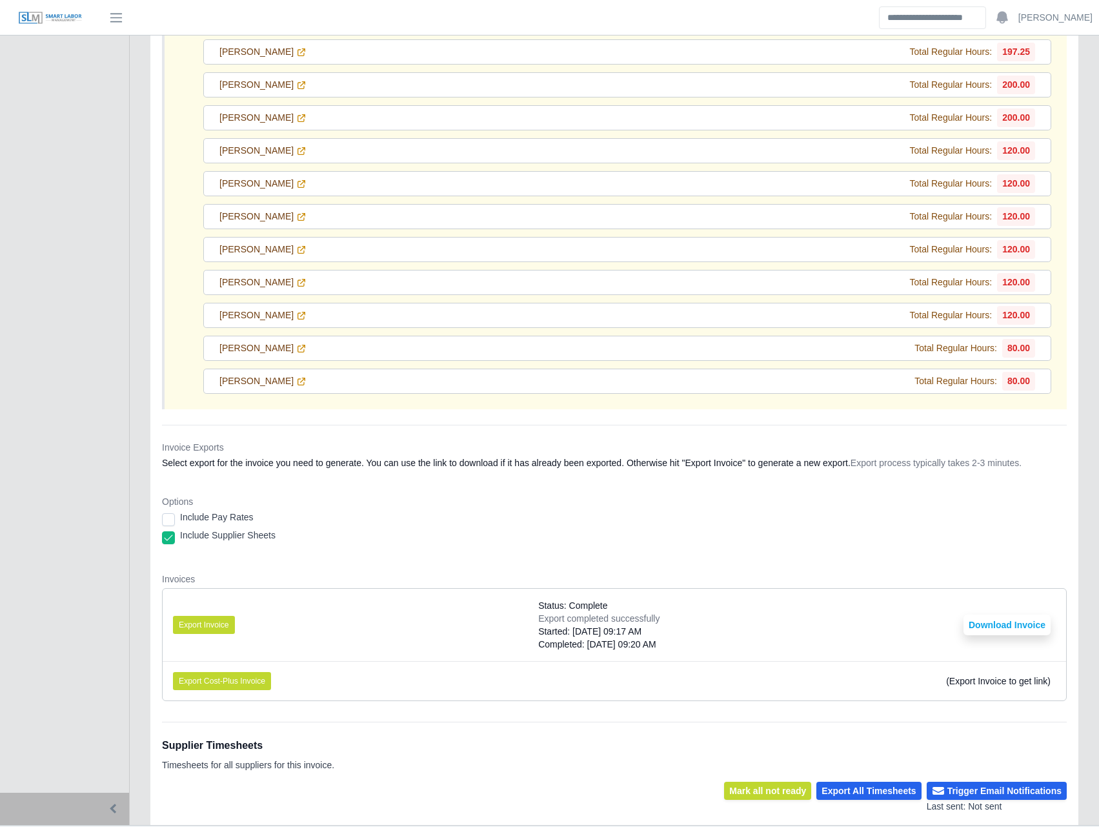
scroll to position [10311, 0]
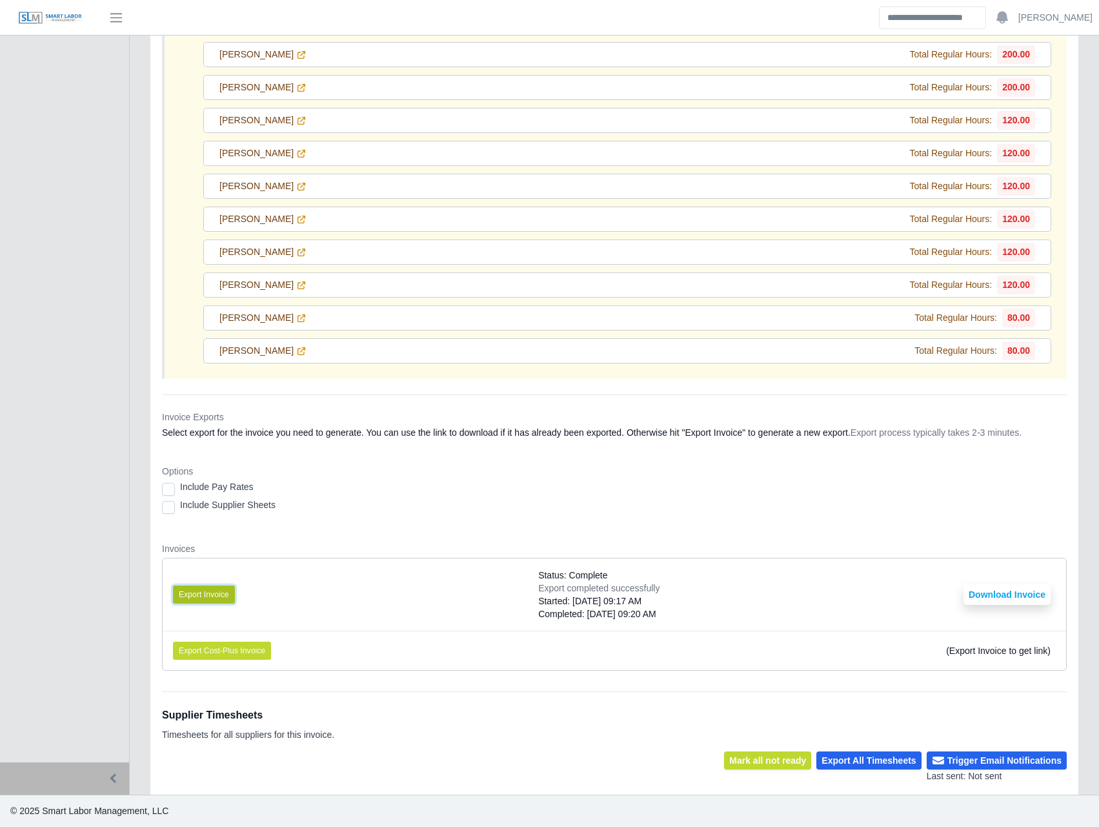
click at [221, 590] on button "Export Invoice" at bounding box center [204, 594] width 62 height 18
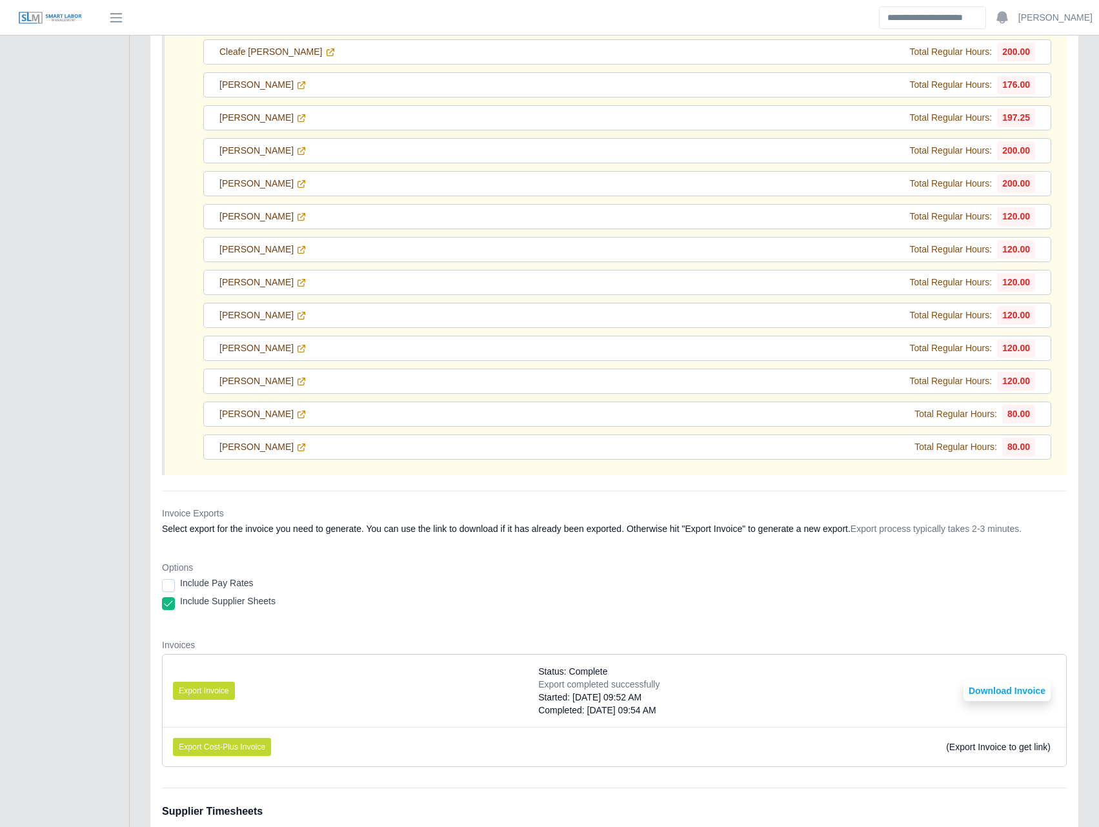
scroll to position [10311, 0]
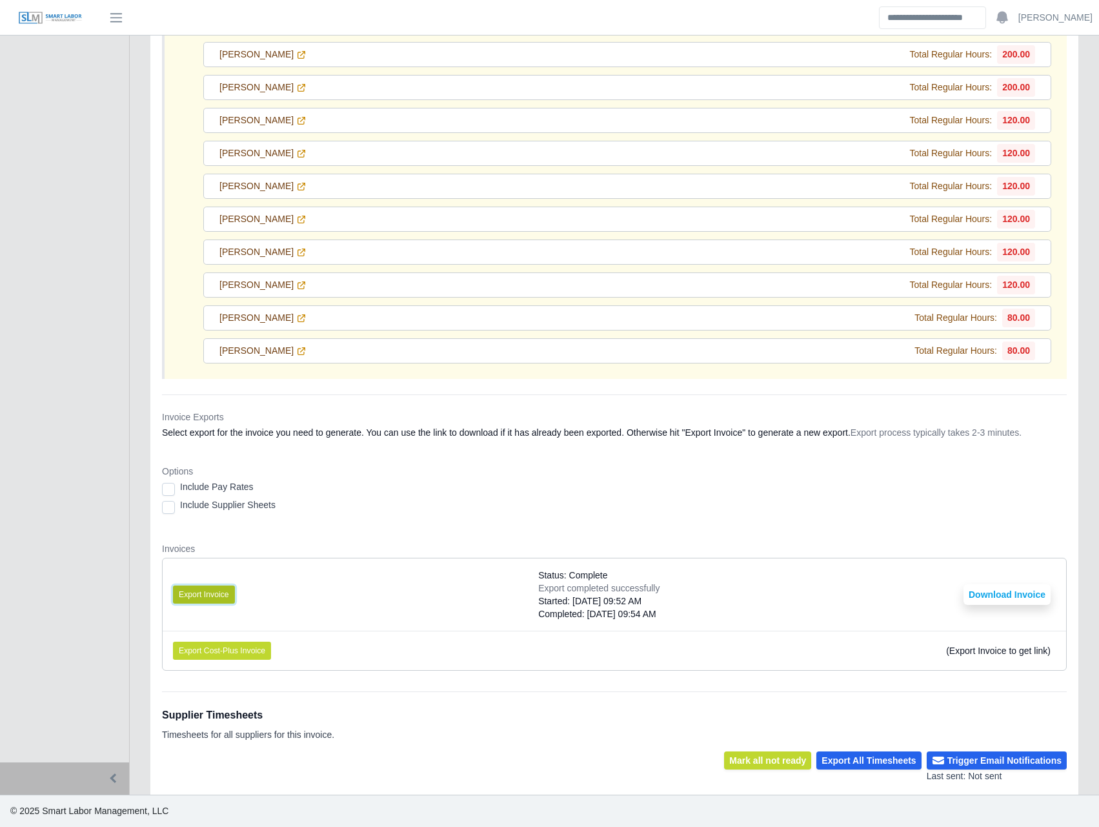
click at [214, 594] on button "Export Invoice" at bounding box center [204, 594] width 62 height 18
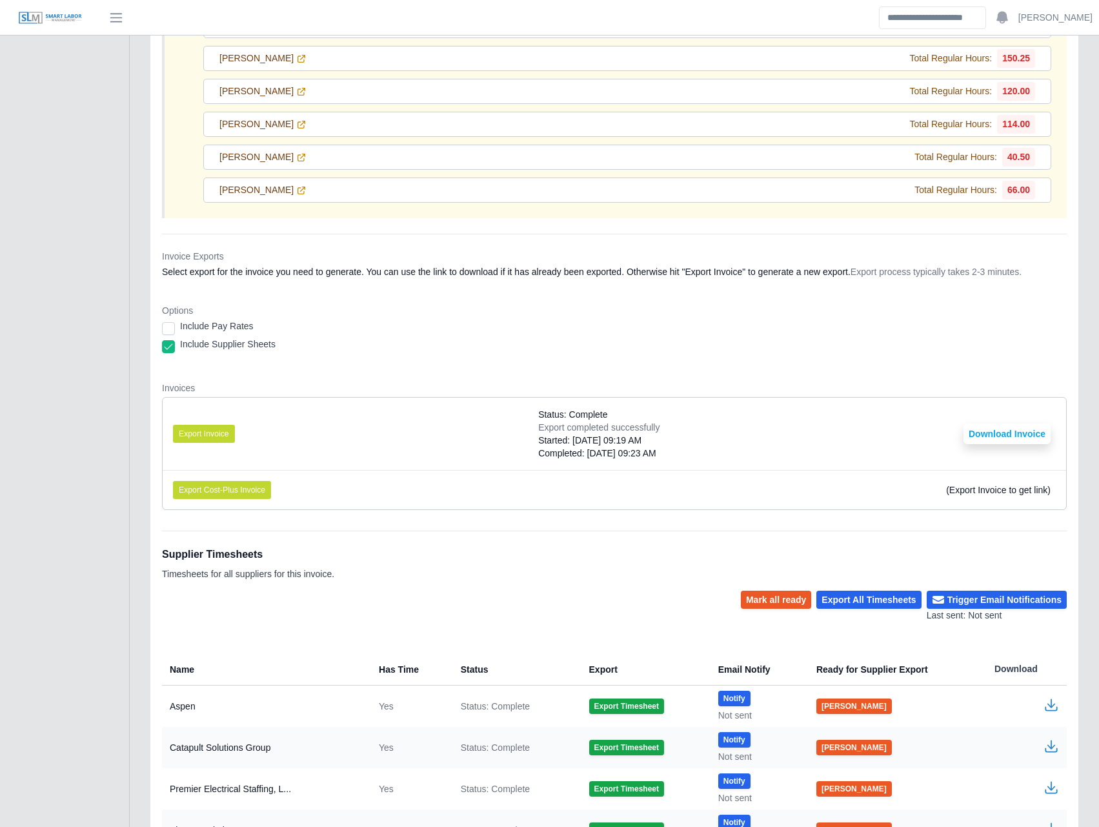
scroll to position [19374, 0]
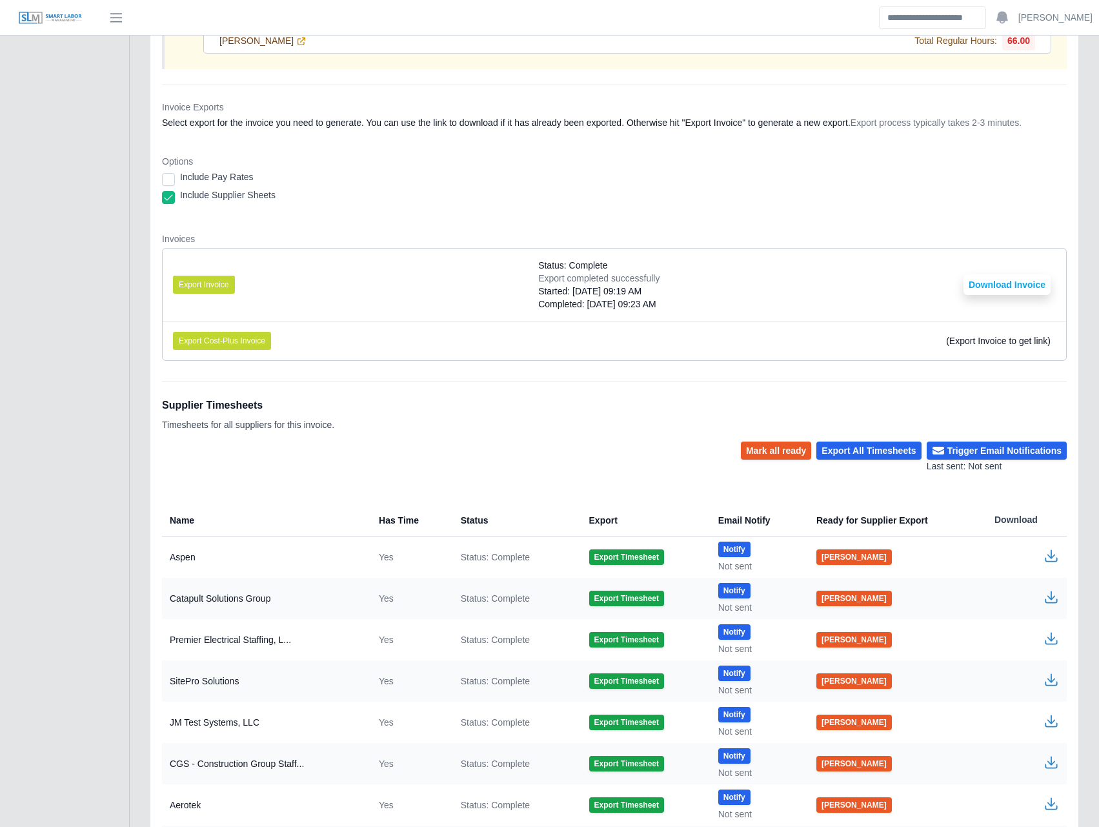
click at [464, 294] on li "Export Invoice Status: Complete Export completed successfully Started: 09/22/20…" at bounding box center [614, 284] width 903 height 72
drag, startPoint x: 192, startPoint y: 284, endPoint x: 147, endPoint y: 316, distance: 55.5
click at [214, 286] on button "Export Invoice" at bounding box center [204, 285] width 62 height 18
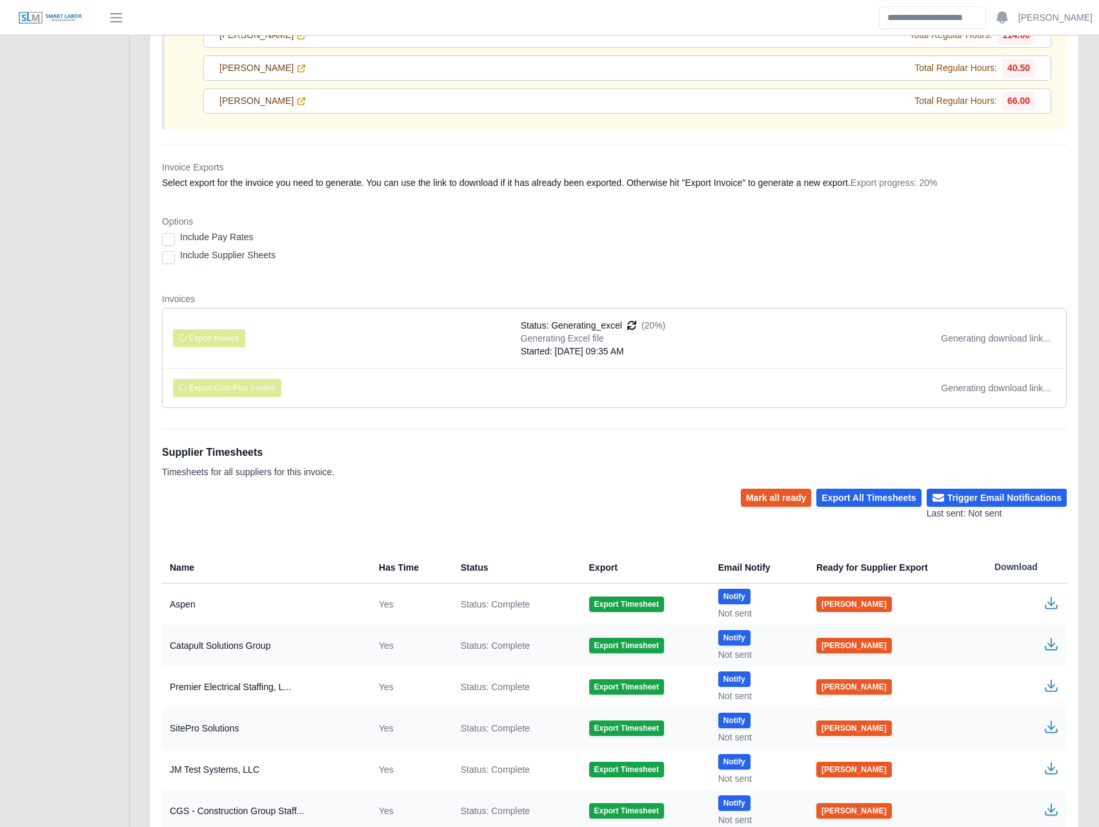
scroll to position [19285, 0]
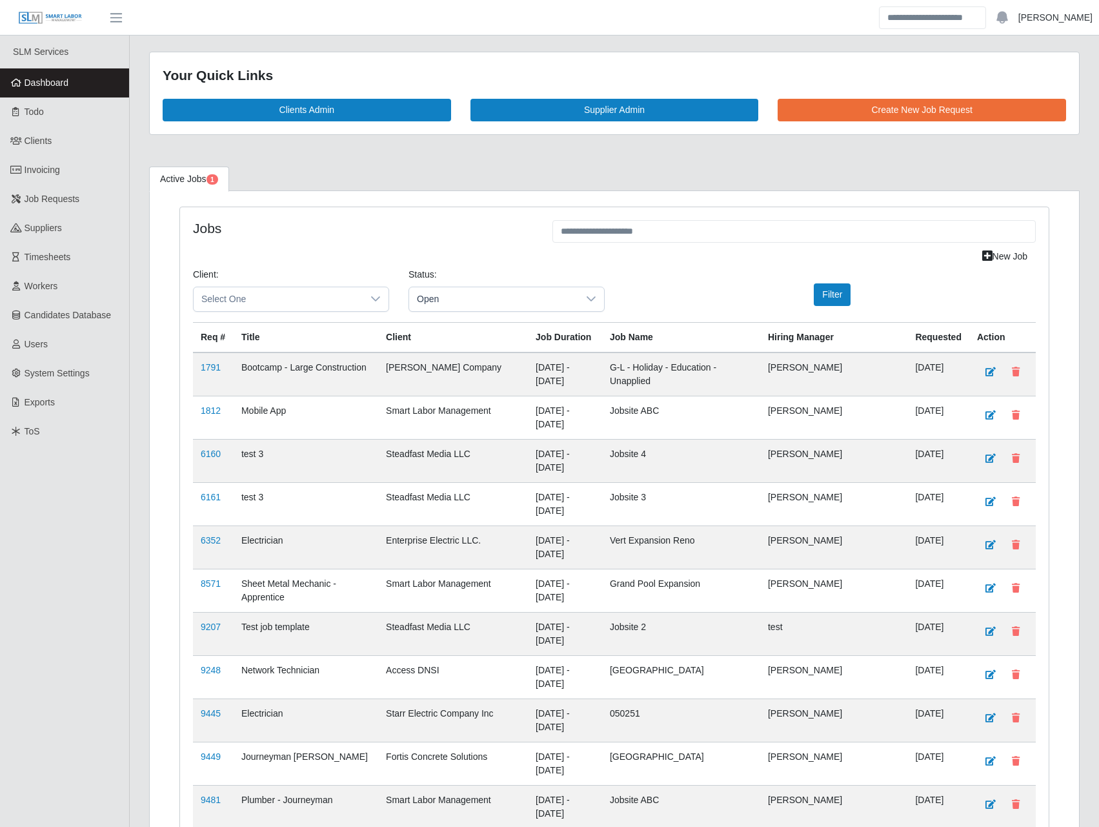
click at [1087, 15] on link "[PERSON_NAME]" at bounding box center [1055, 18] width 74 height 14
click at [1051, 93] on link "Logout" at bounding box center [1040, 89] width 116 height 27
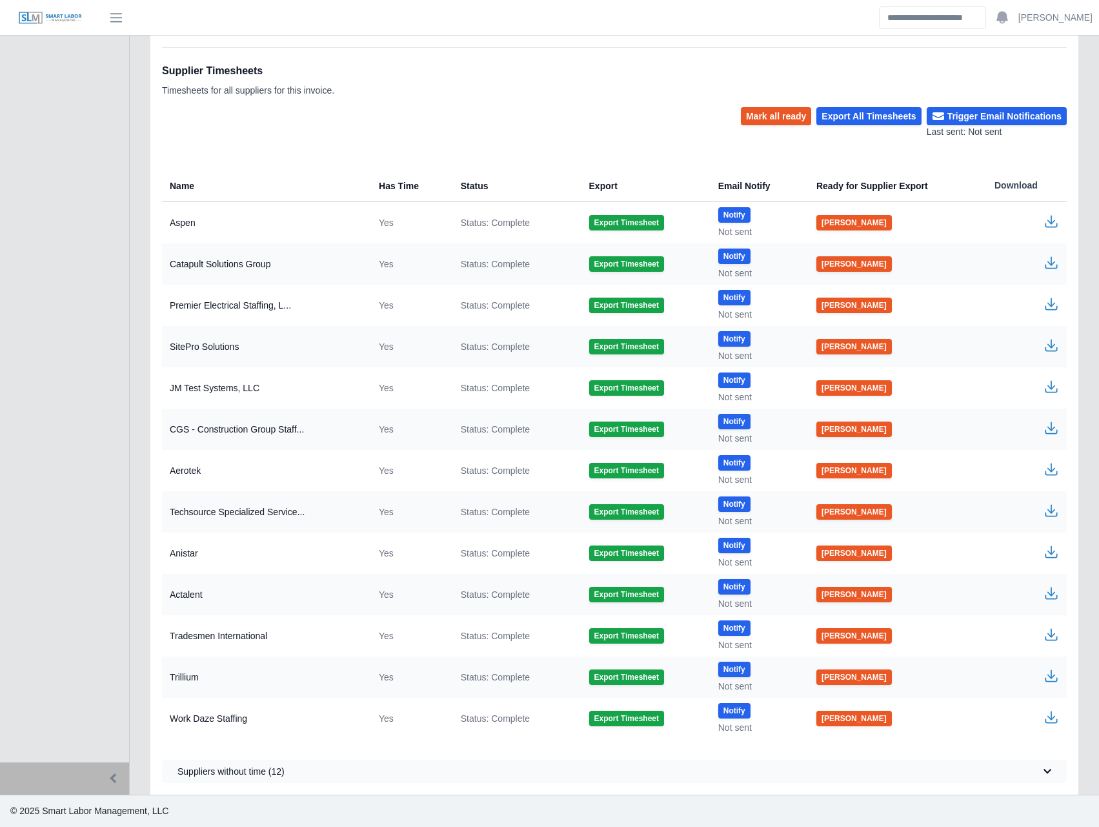
scroll to position [22999, 0]
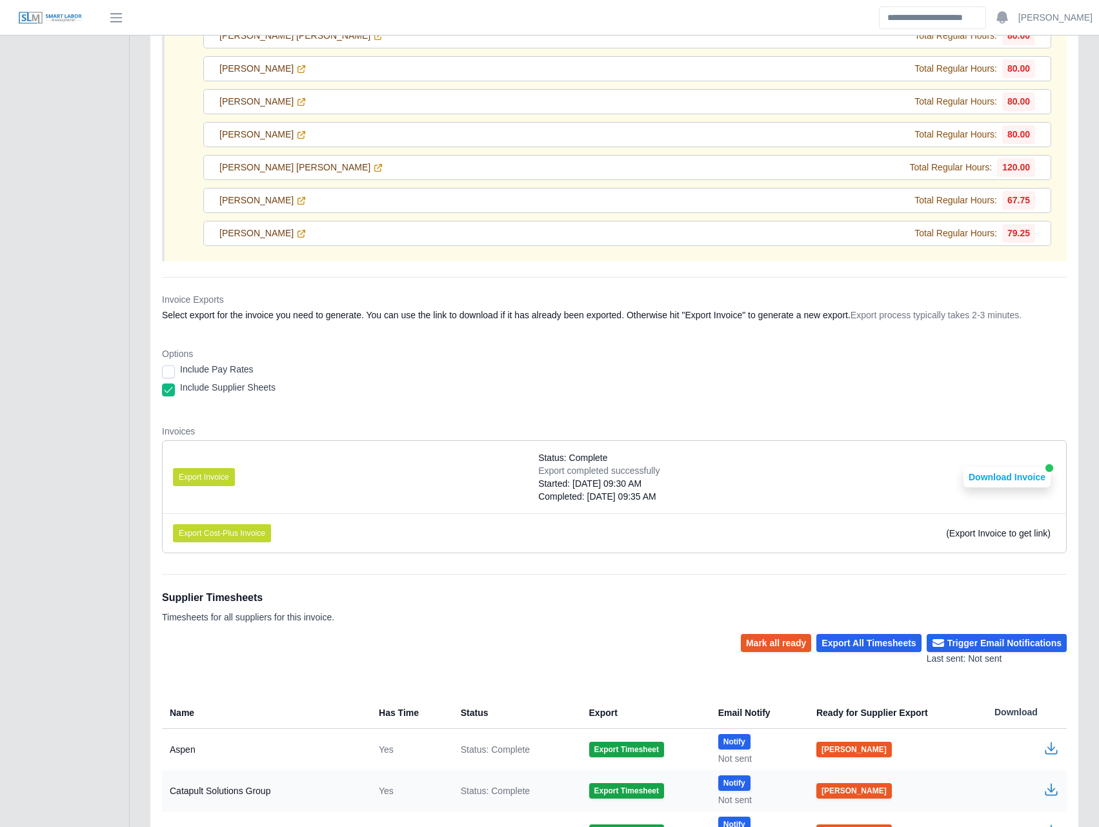
click at [563, 461] on span "Status: Complete" at bounding box center [572, 457] width 69 height 13
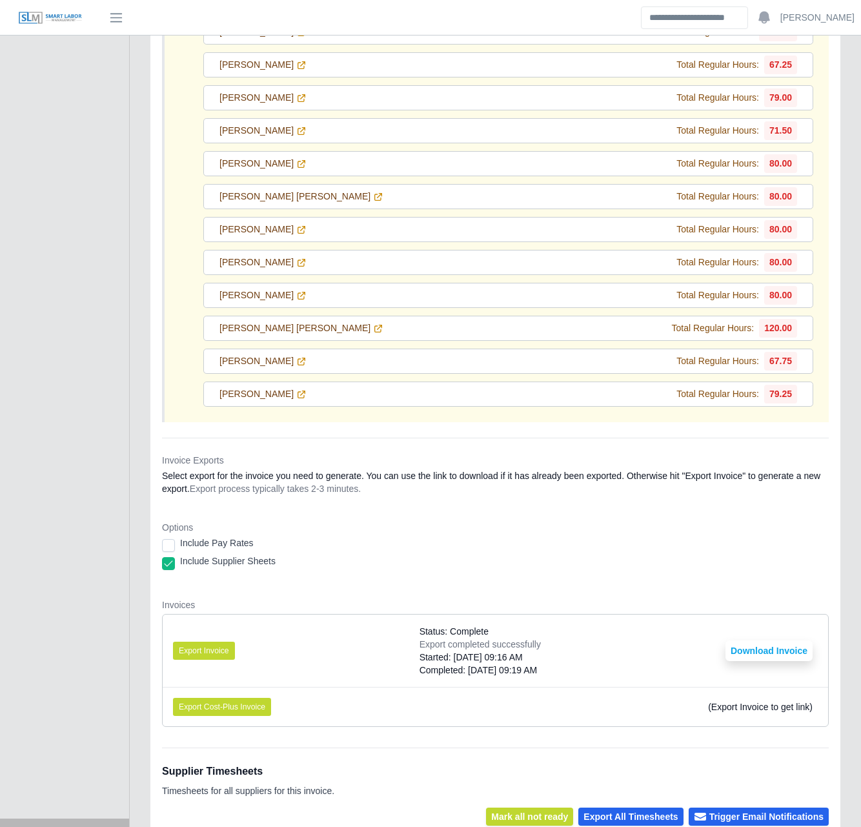
scroll to position [22894, 0]
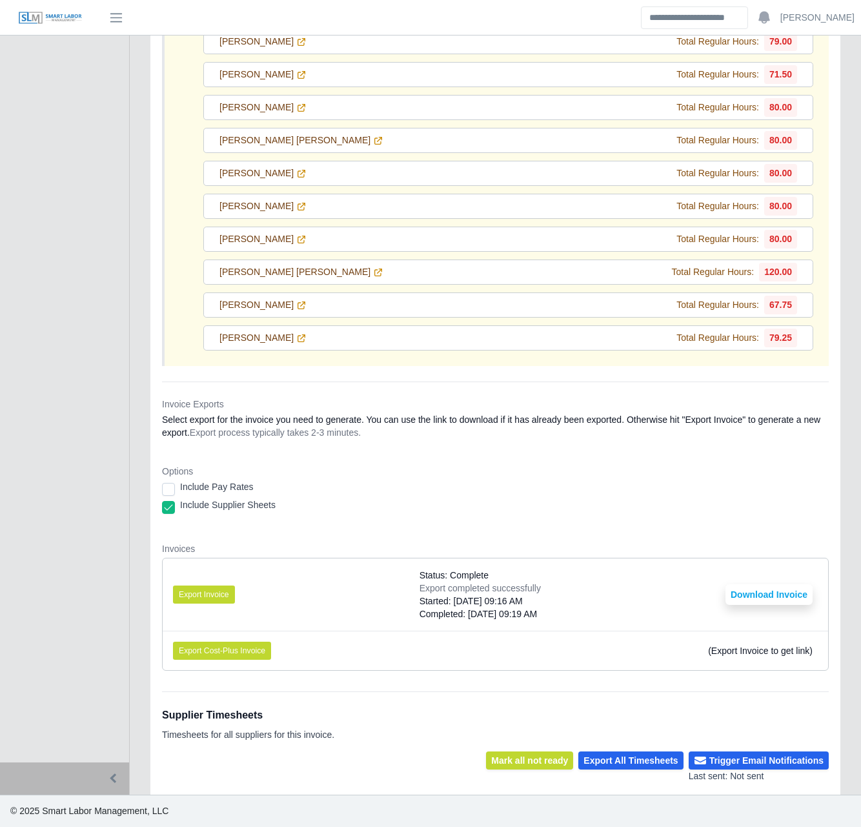
click at [172, 514] on div "Include Supplier Sheets" at bounding box center [495, 507] width 667 height 18
click at [212, 597] on button "Export Invoice" at bounding box center [204, 594] width 62 height 18
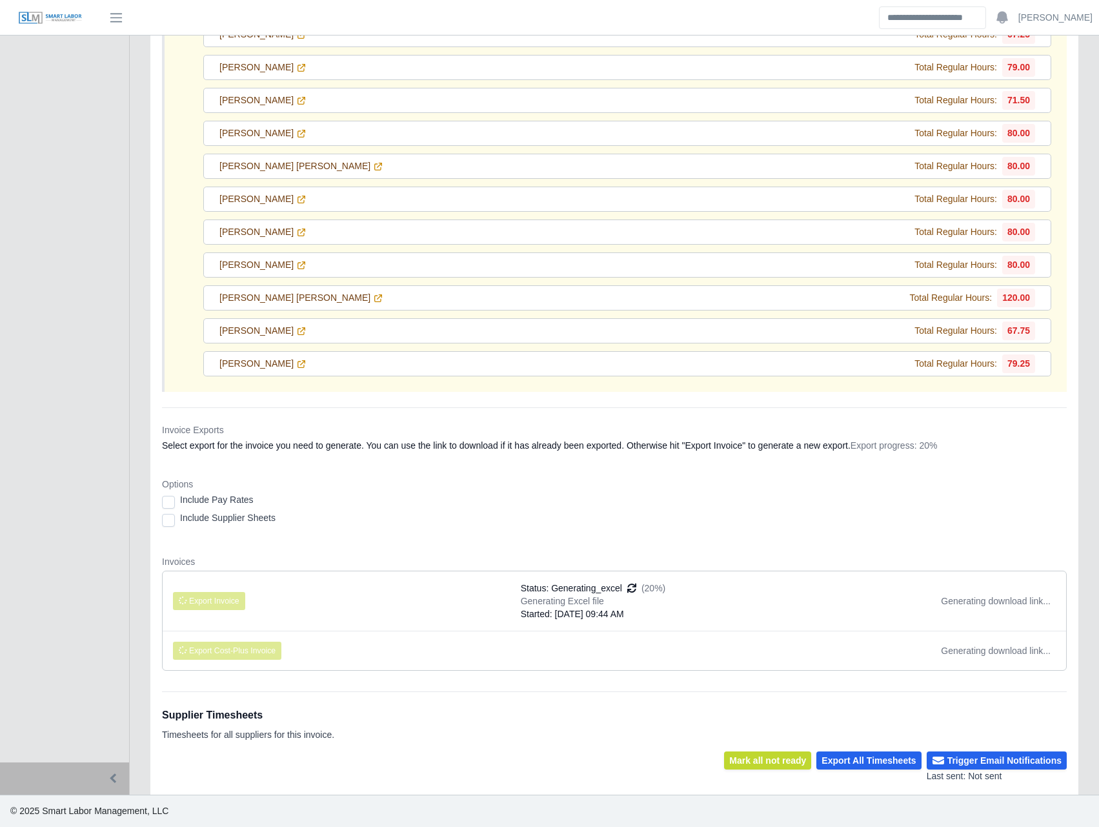
scroll to position [22868, 0]
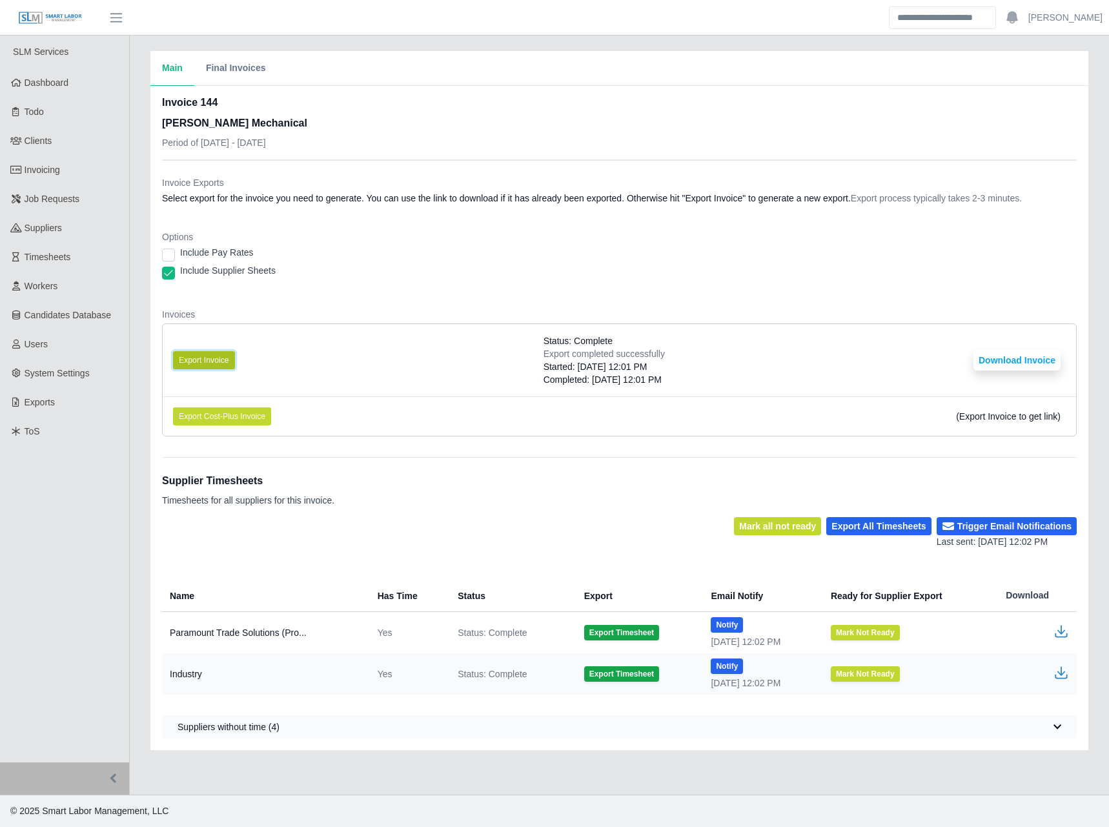
click at [226, 361] on button "Export Invoice" at bounding box center [204, 360] width 62 height 18
click at [501, 336] on li "Export Invoice Status: Complete Export completed successfully Started: 09/23/20…" at bounding box center [619, 360] width 913 height 72
click at [210, 353] on button "Export Invoice" at bounding box center [204, 360] width 62 height 18
click at [716, 288] on dl "Invoice Exports Select export for the invoice you need to generate. You can use…" at bounding box center [619, 311] width 914 height 270
click at [883, 812] on footer "© 2025 Smart Labor Management, LLC" at bounding box center [554, 810] width 1109 height 32
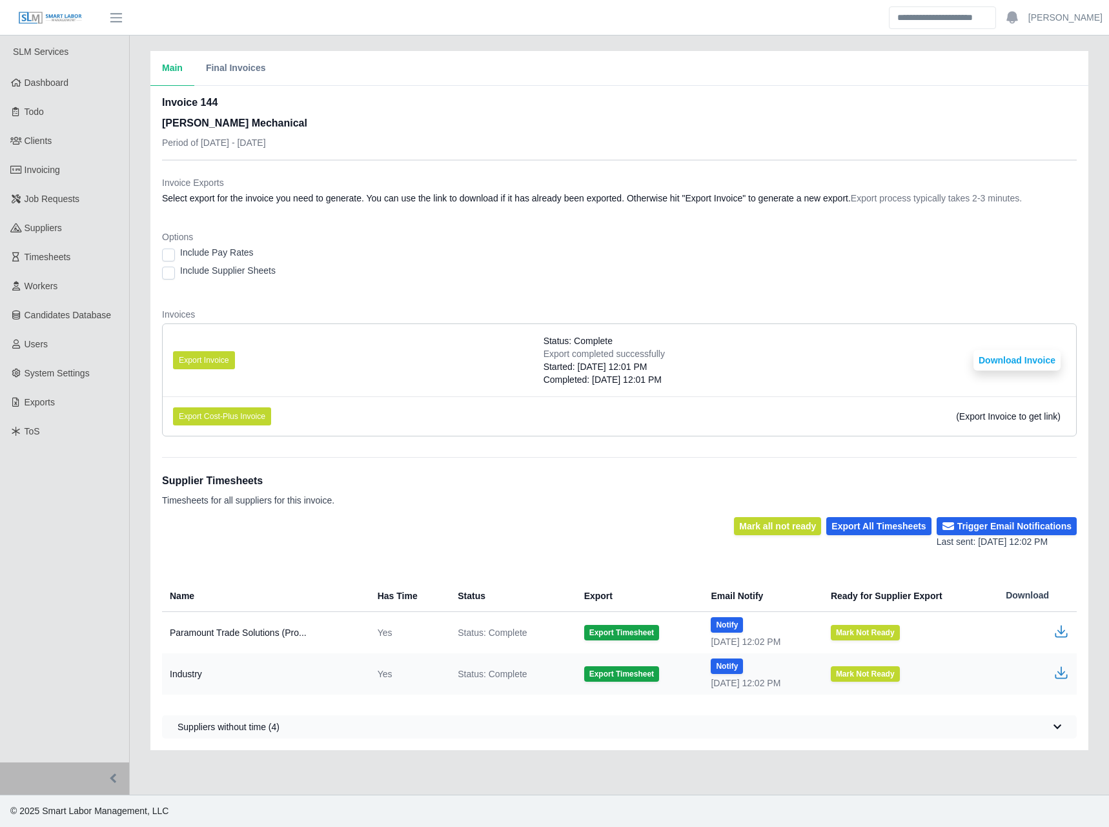
click at [612, 323] on ul "Export Invoice Status: Complete Export completed successfully Started: 09/23/20…" at bounding box center [619, 379] width 914 height 113
click at [1038, 366] on button "Download Invoice" at bounding box center [1016, 360] width 87 height 21
click at [41, 162] on link "Invoicing" at bounding box center [64, 170] width 129 height 29
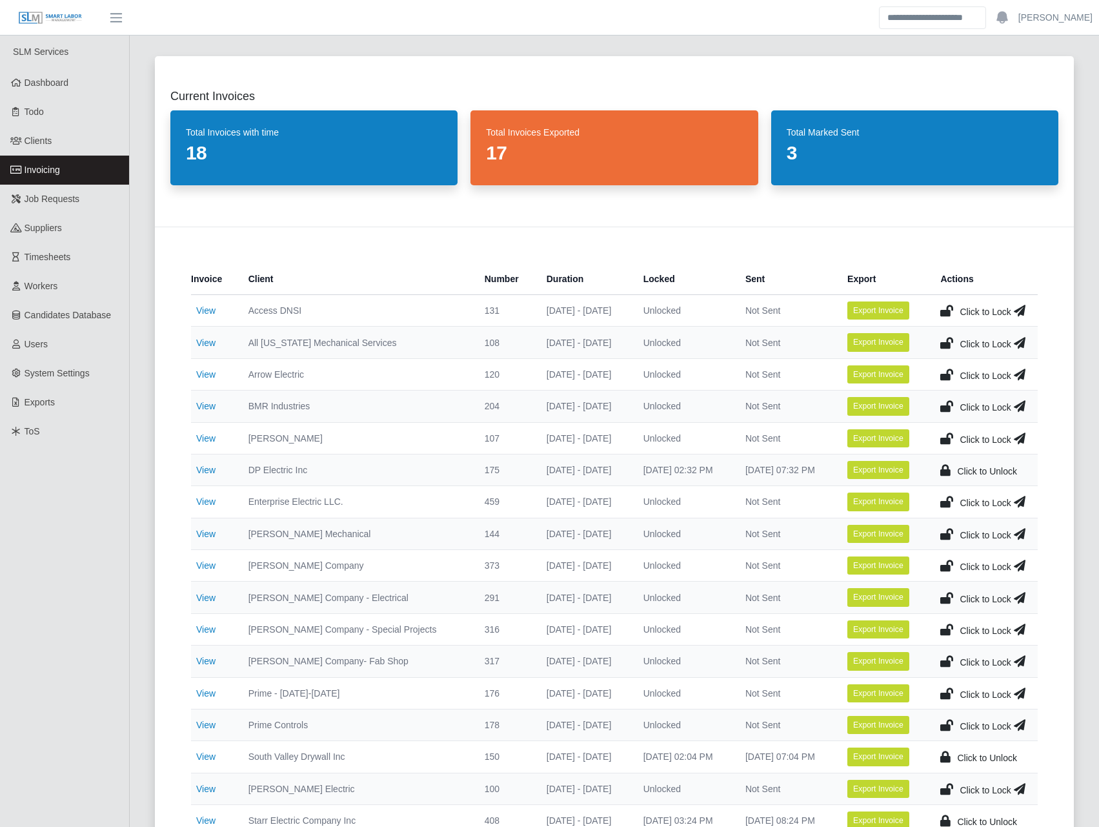
click at [947, 533] on icon at bounding box center [946, 534] width 13 height 18
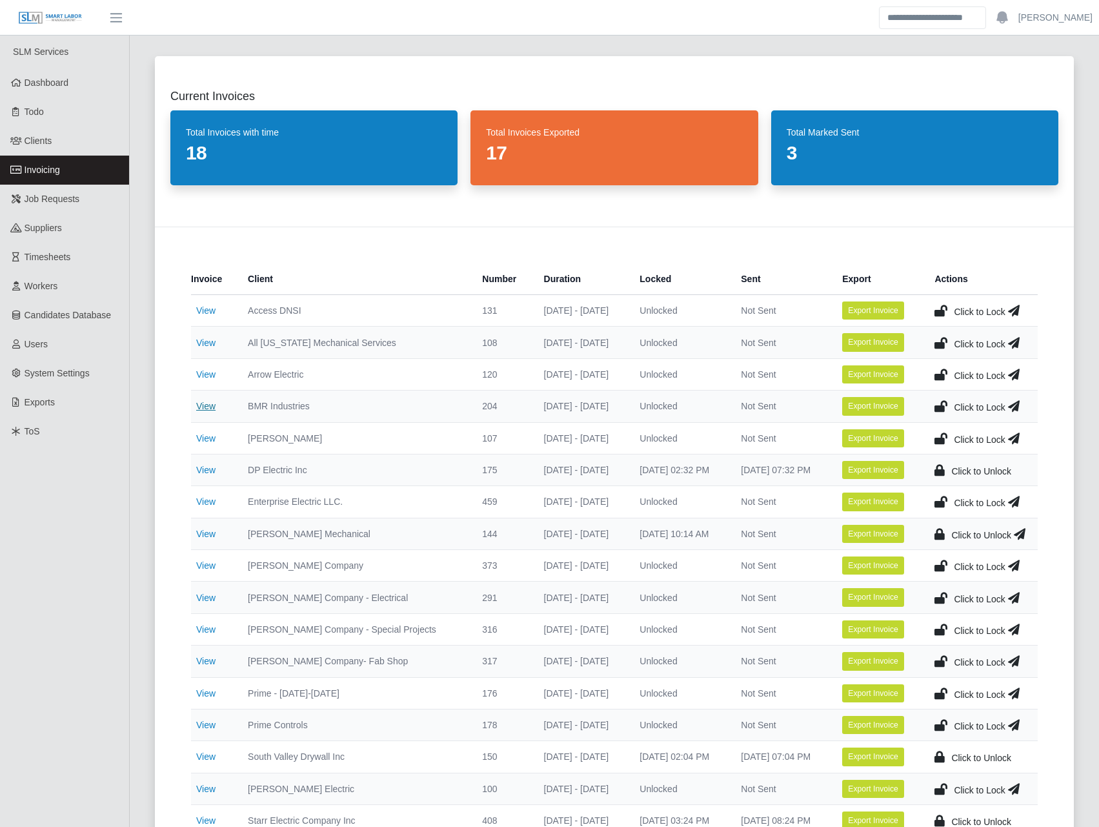
click at [214, 408] on link "View" at bounding box center [205, 406] width 19 height 10
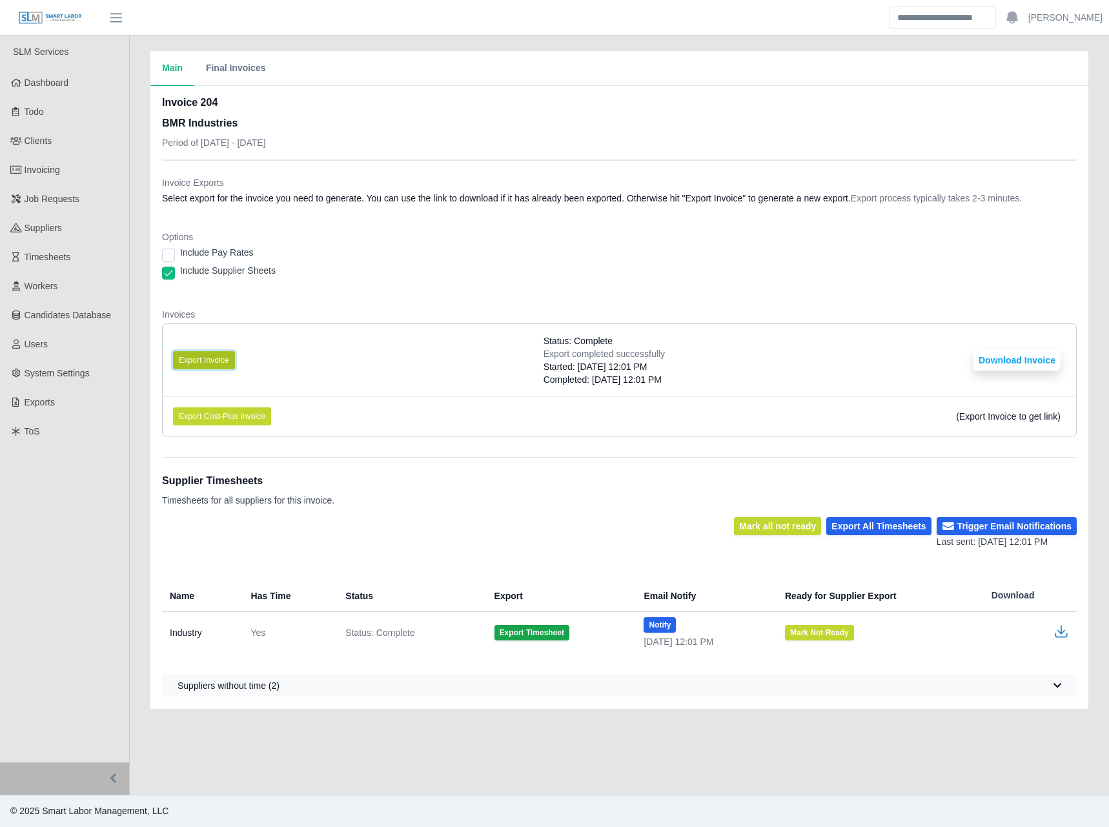
click at [196, 356] on button "Export Invoice" at bounding box center [204, 360] width 62 height 18
click at [534, 388] on li "Export Invoice Status: Complete Export completed successfully Started: [DATE] 1…" at bounding box center [619, 360] width 913 height 72
click at [1001, 350] on button "Download Invoice" at bounding box center [1016, 360] width 87 height 21
drag, startPoint x: 314, startPoint y: 108, endPoint x: 160, endPoint y: 190, distance: 174.1
click at [314, 108] on div "Invoice 204 BMR Industries Period of 09/15/2025 - 09/21/2025" at bounding box center [619, 127] width 914 height 65
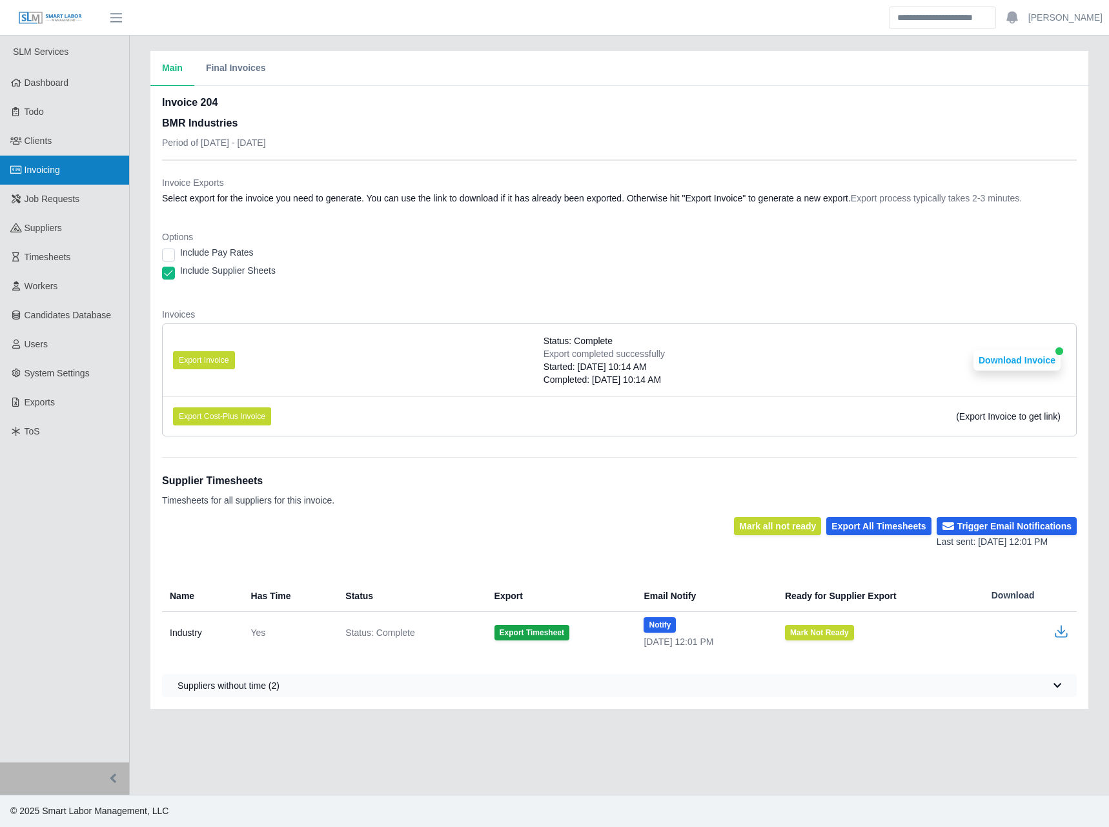
click at [41, 160] on link "Invoicing" at bounding box center [64, 170] width 129 height 29
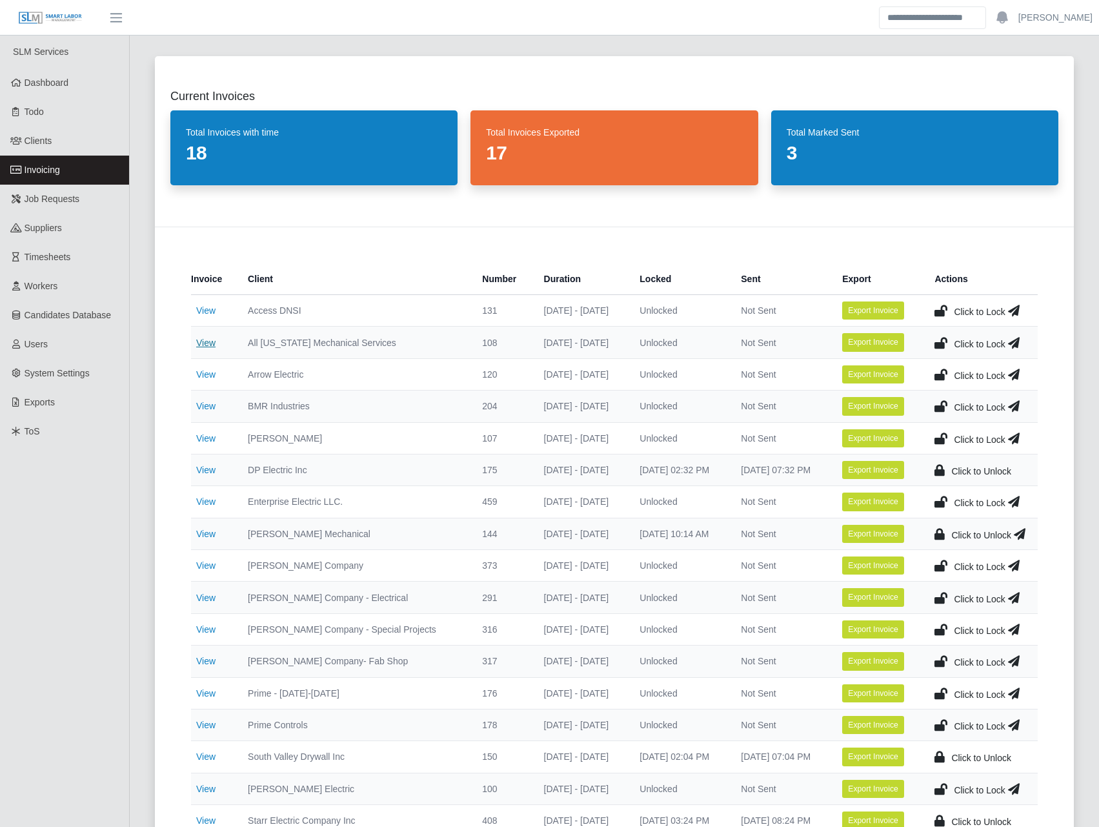
click at [213, 343] on link "View" at bounding box center [205, 342] width 19 height 10
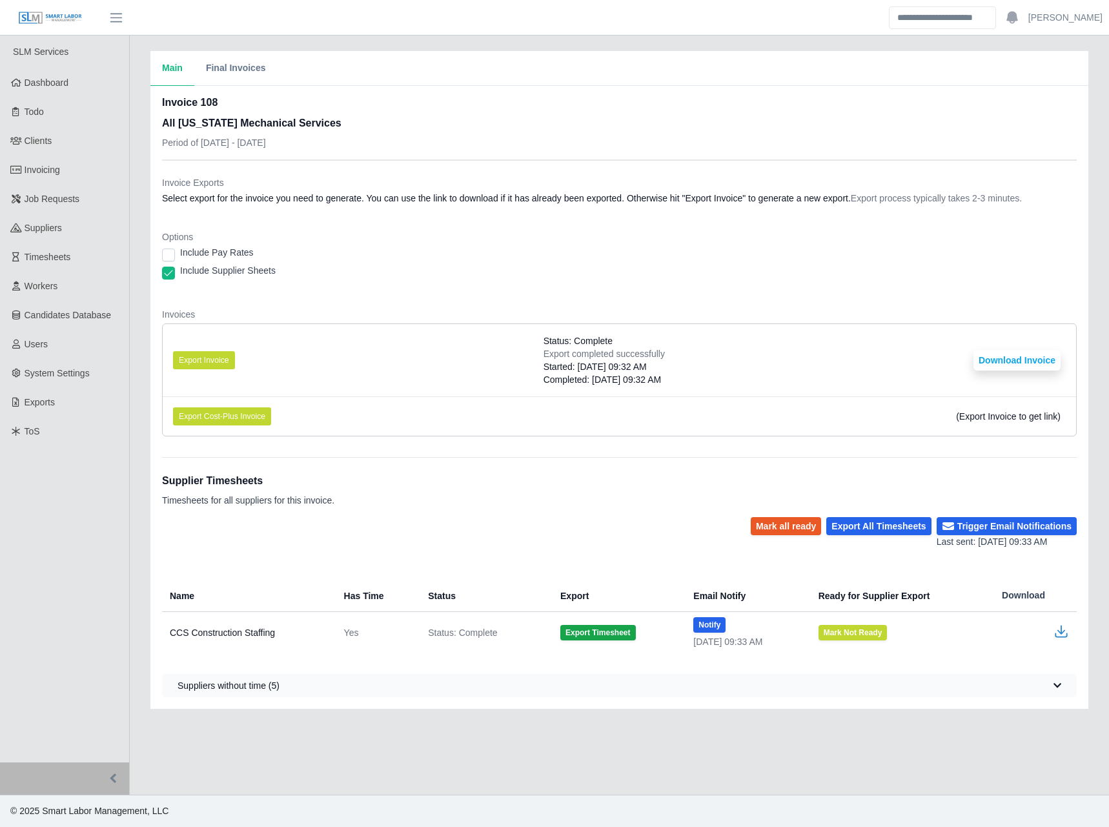
click at [487, 236] on dt "Options" at bounding box center [619, 236] width 914 height 13
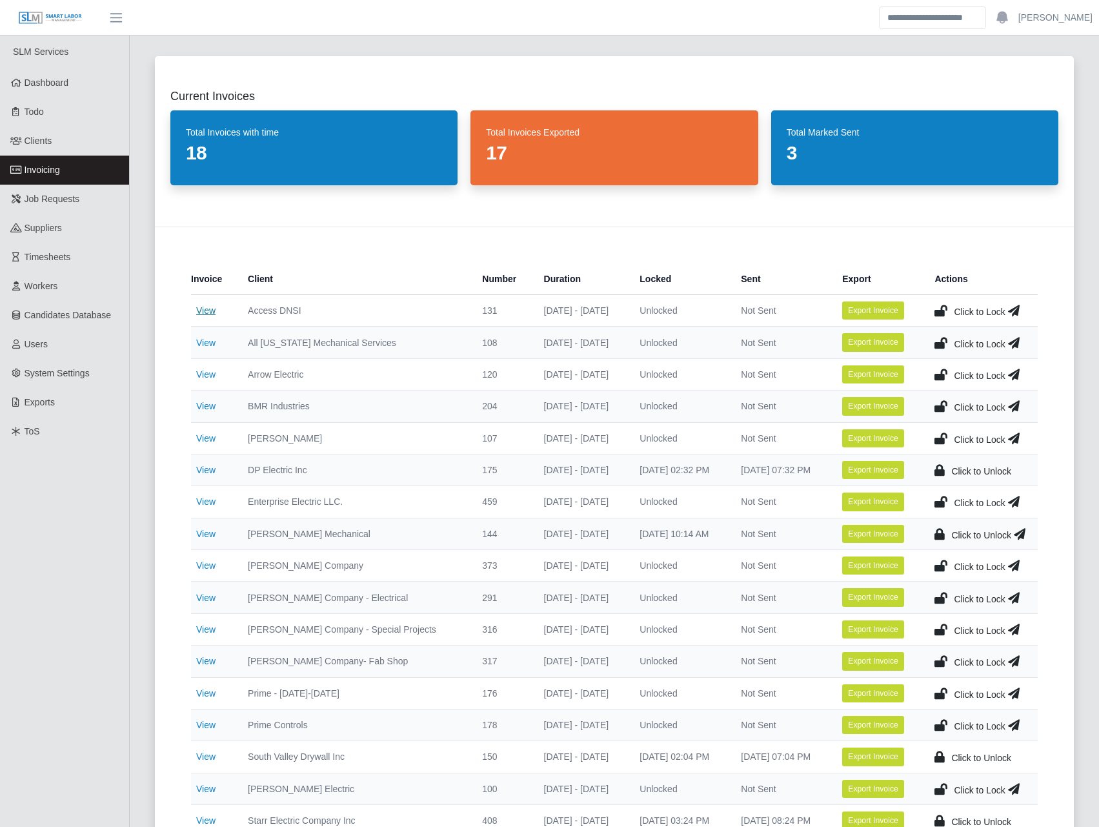
click at [203, 315] on link "View" at bounding box center [205, 310] width 19 height 10
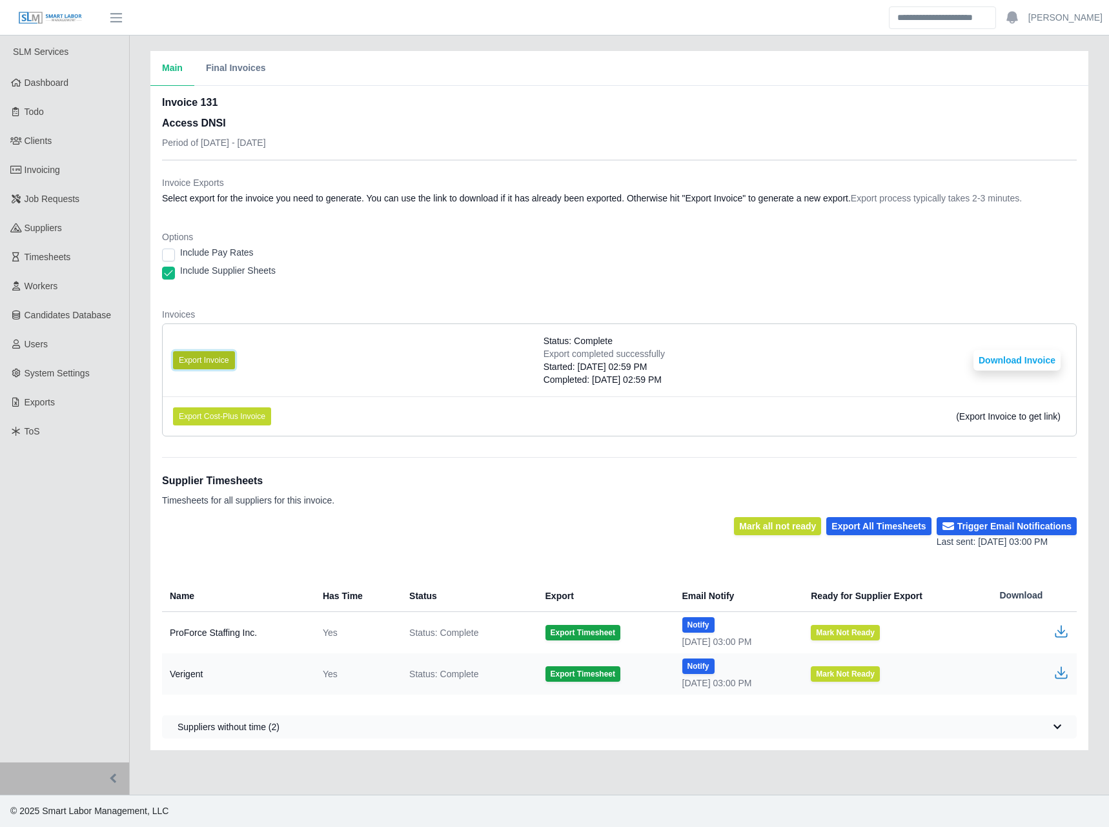
click at [204, 357] on button "Export Invoice" at bounding box center [204, 360] width 62 height 18
click at [568, 248] on div "Include Pay Rates" at bounding box center [619, 255] width 914 height 18
click at [1004, 364] on button "Download Invoice" at bounding box center [1016, 360] width 87 height 21
click at [70, 174] on link "Invoicing" at bounding box center [64, 170] width 129 height 29
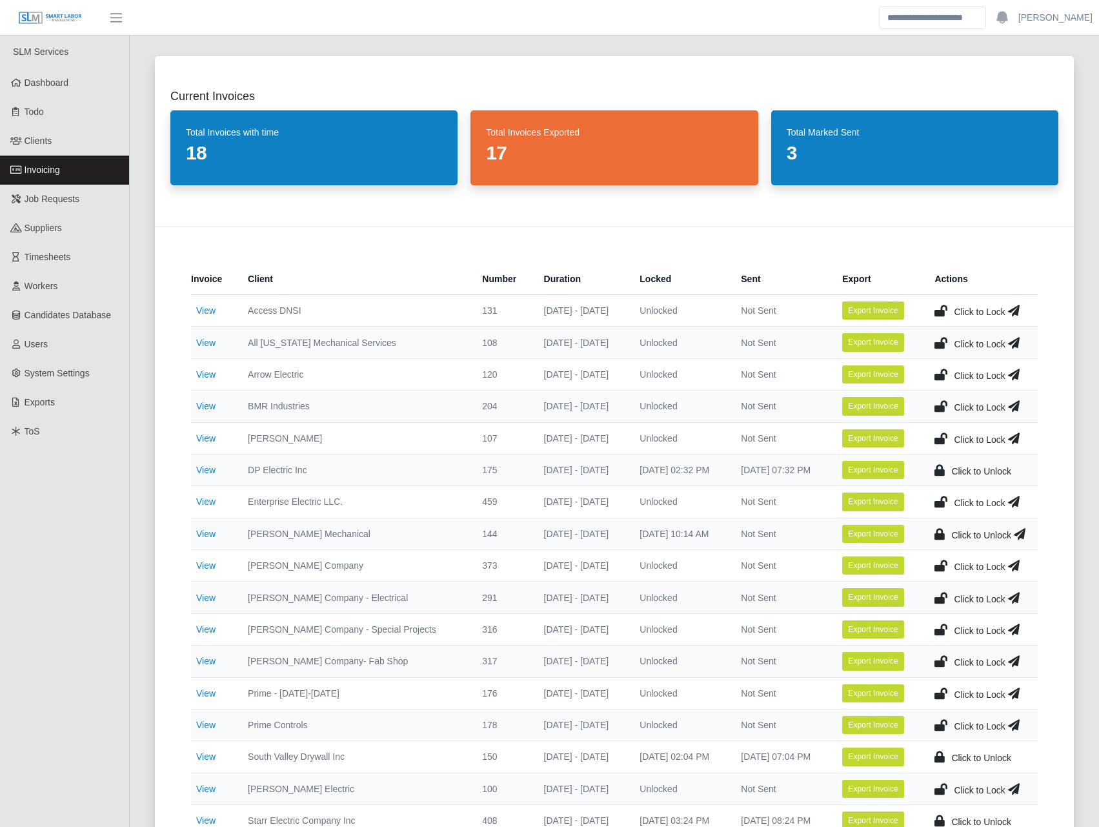
click at [945, 310] on icon at bounding box center [940, 310] width 13 height 18
click at [944, 405] on icon at bounding box center [940, 406] width 13 height 18
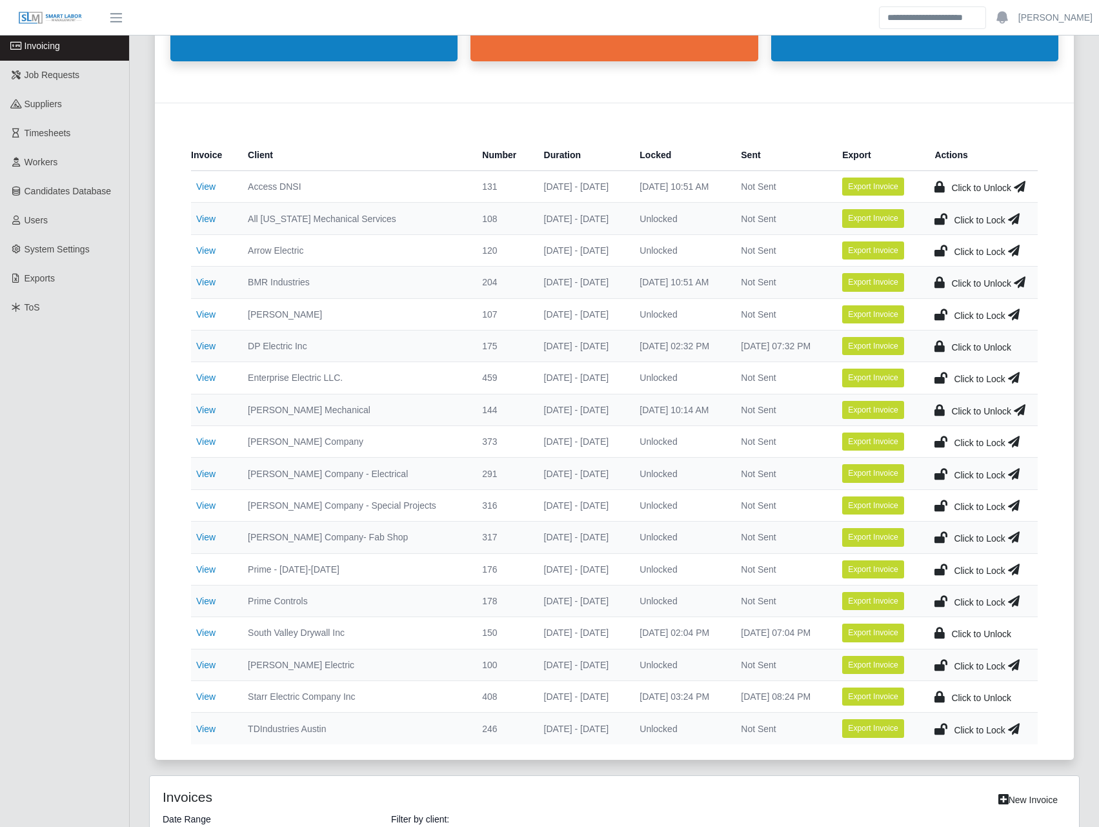
scroll to position [150, 0]
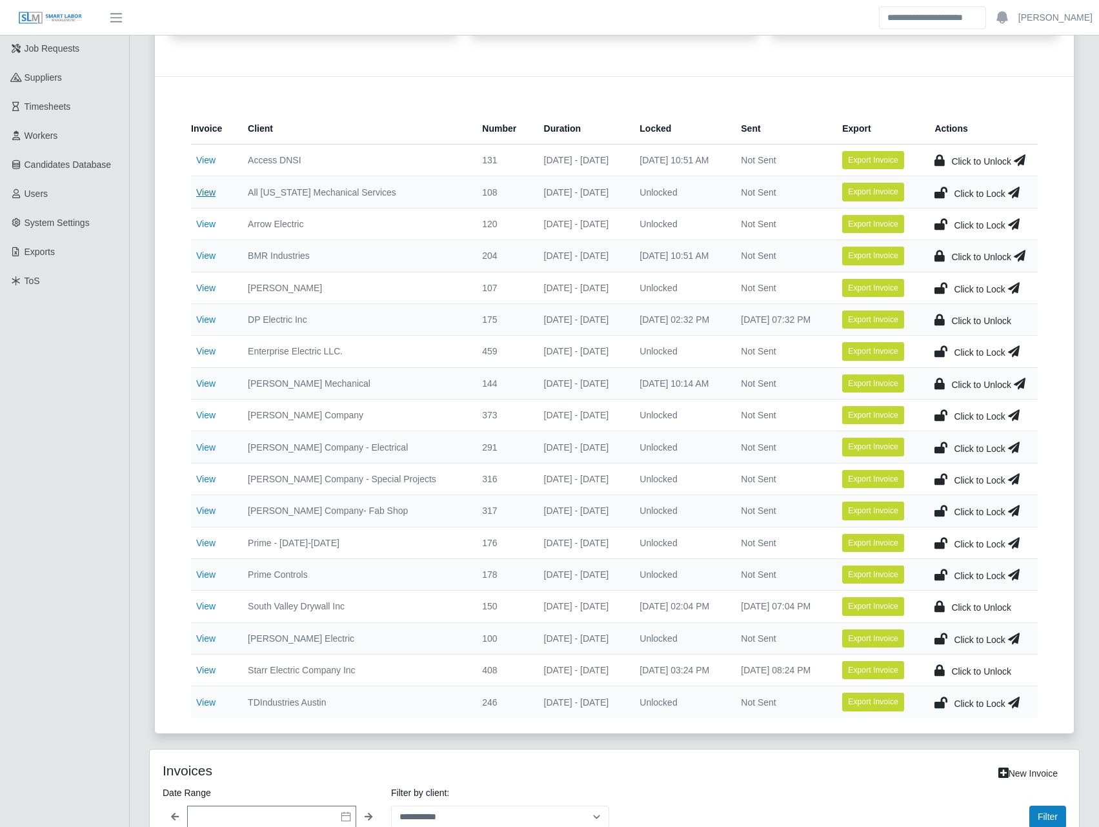
click at [210, 192] on link "View" at bounding box center [205, 192] width 19 height 10
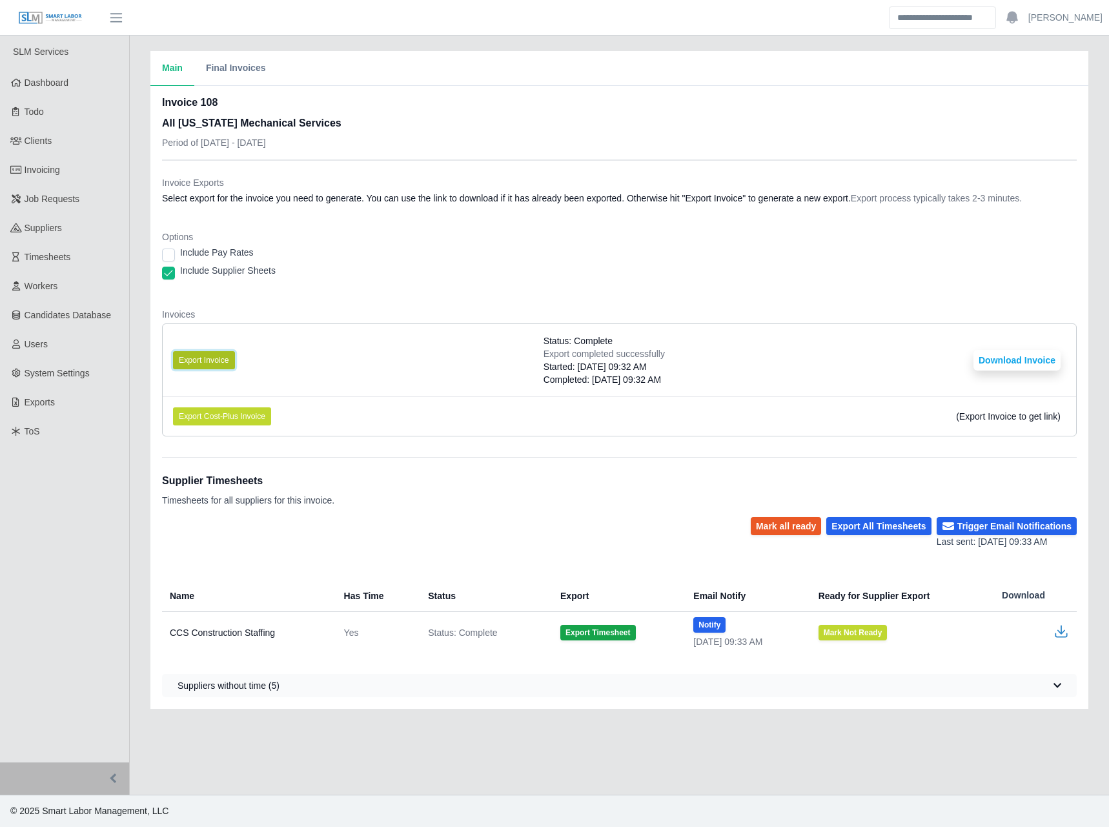
click at [214, 356] on button "Export Invoice" at bounding box center [204, 360] width 62 height 18
click at [861, 272] on div "Include Supplier Sheets" at bounding box center [619, 273] width 914 height 18
click at [1016, 356] on button "Download Invoice" at bounding box center [1016, 360] width 87 height 21
click at [37, 165] on span "Invoicing" at bounding box center [42, 170] width 35 height 10
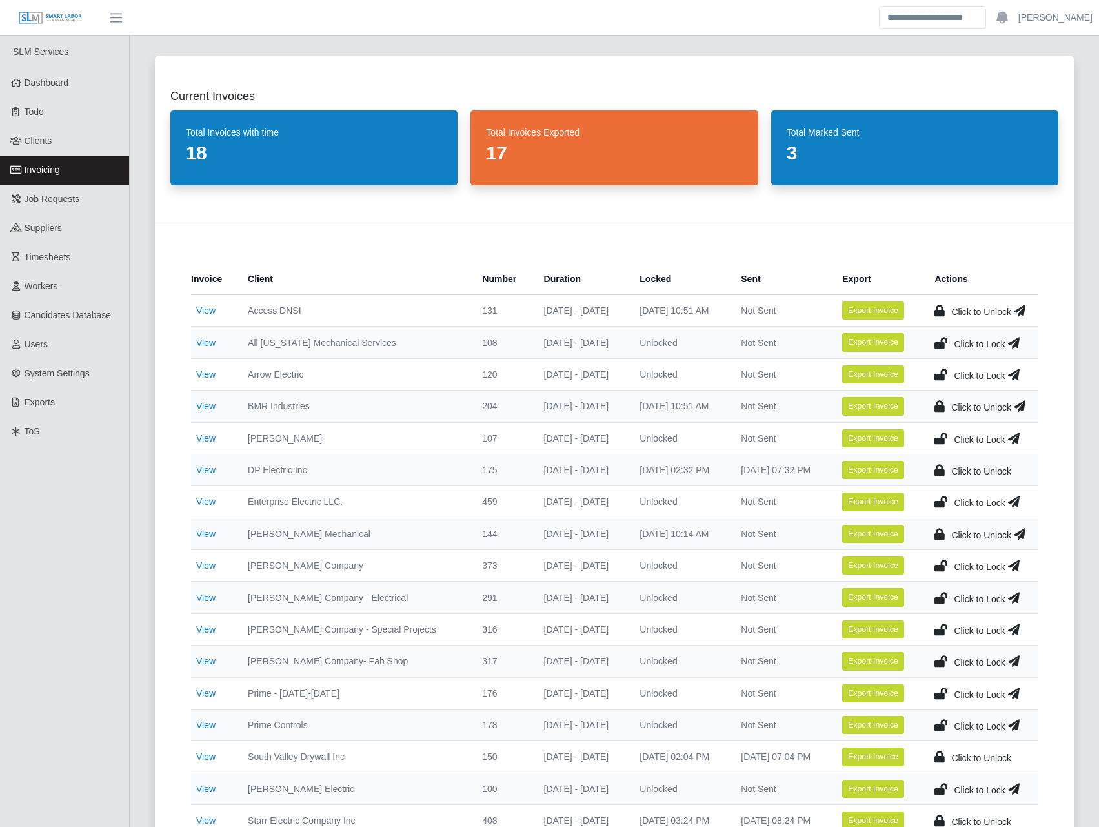
click at [940, 340] on icon at bounding box center [940, 343] width 13 height 18
click at [213, 369] on link "View" at bounding box center [205, 374] width 19 height 10
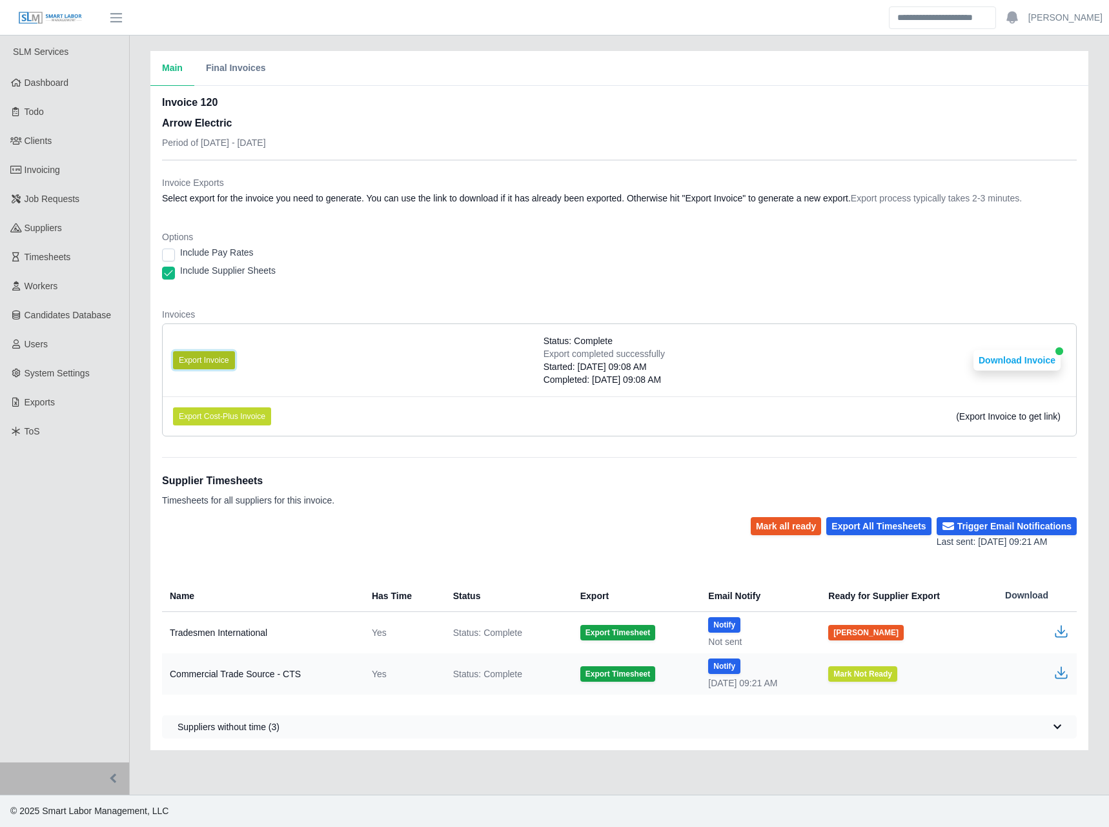
click at [201, 359] on button "Export Invoice" at bounding box center [204, 360] width 62 height 18
click at [556, 338] on span "Status: Complete" at bounding box center [577, 340] width 69 height 13
click at [767, 243] on dt "Options" at bounding box center [619, 236] width 914 height 13
click at [1005, 364] on button "Download Invoice" at bounding box center [1016, 360] width 87 height 21
click at [326, 217] on dl "Invoice Exports Select export for the invoice you need to generate. You can use…" at bounding box center [619, 311] width 914 height 270
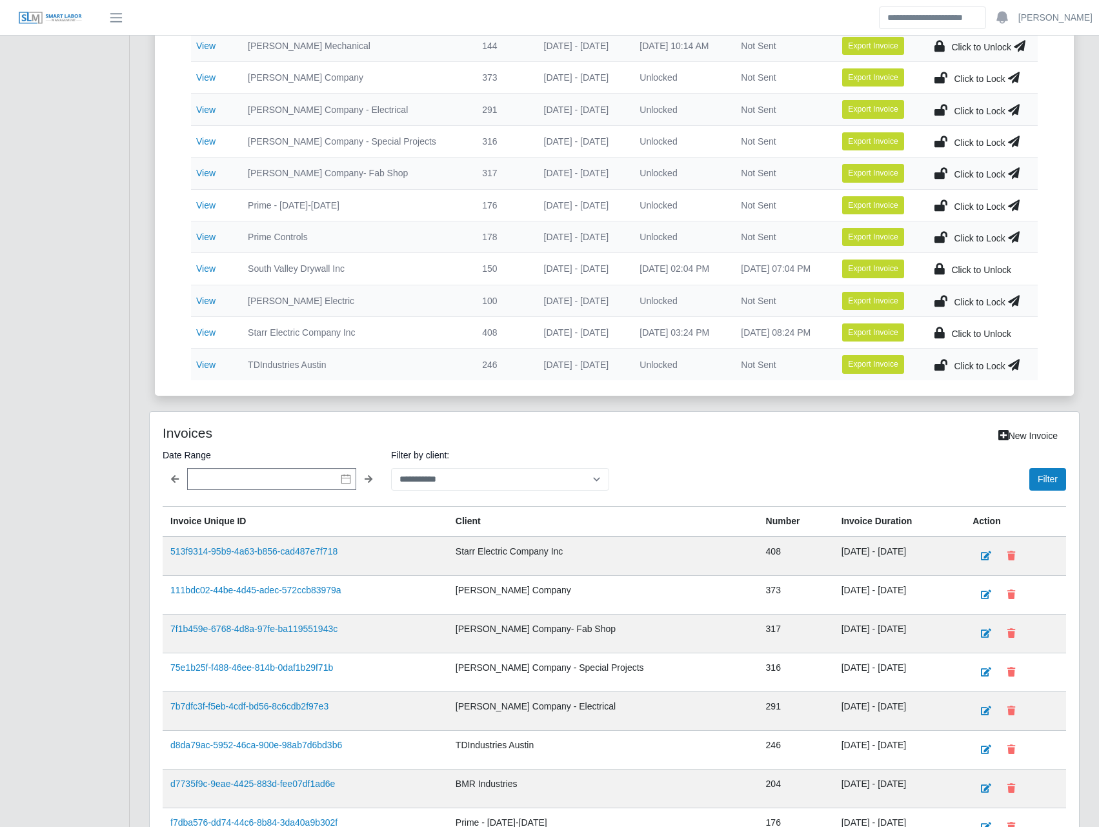
scroll to position [689, 0]
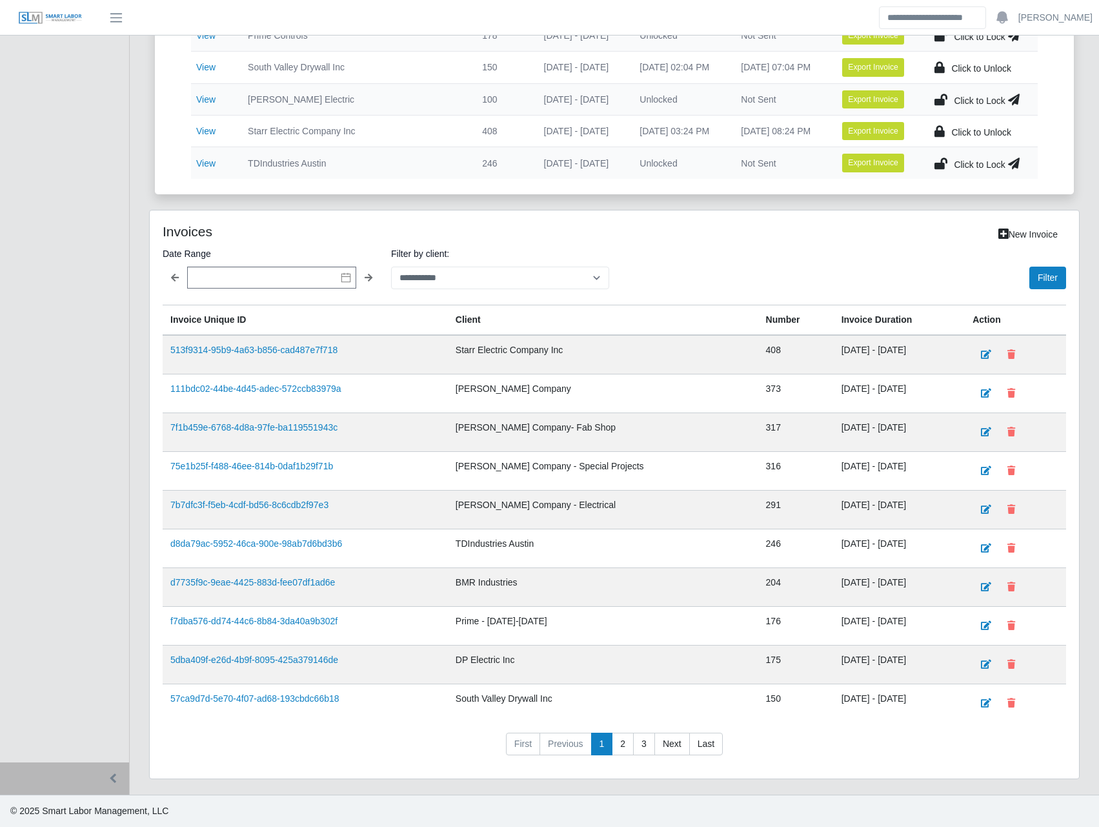
click at [437, 261] on label "Filter by client:" at bounding box center [500, 253] width 218 height 15
click at [437, 266] on select "**********" at bounding box center [500, 277] width 218 height 23
click at [436, 274] on select "**********" at bounding box center [500, 277] width 218 height 23
select select "**********"
click at [391, 266] on select "**********" at bounding box center [500, 277] width 218 height 23
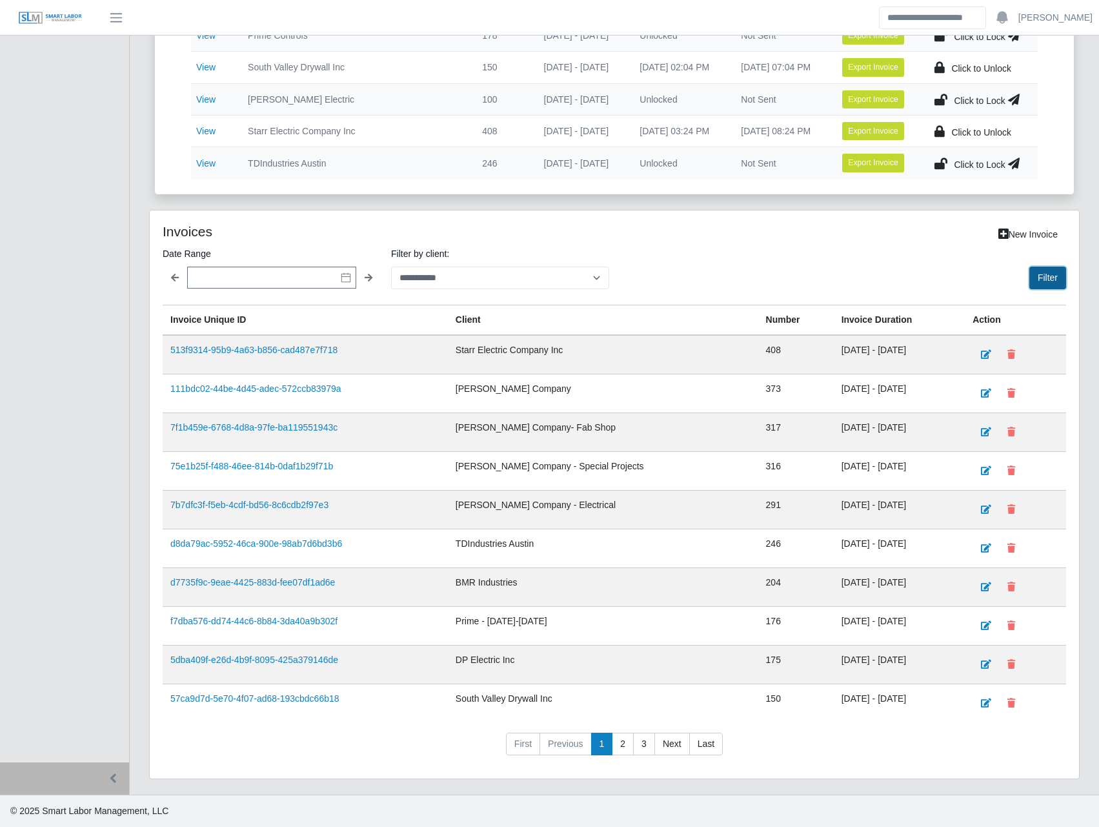
click at [1047, 275] on button "Filter" at bounding box center [1047, 277] width 37 height 23
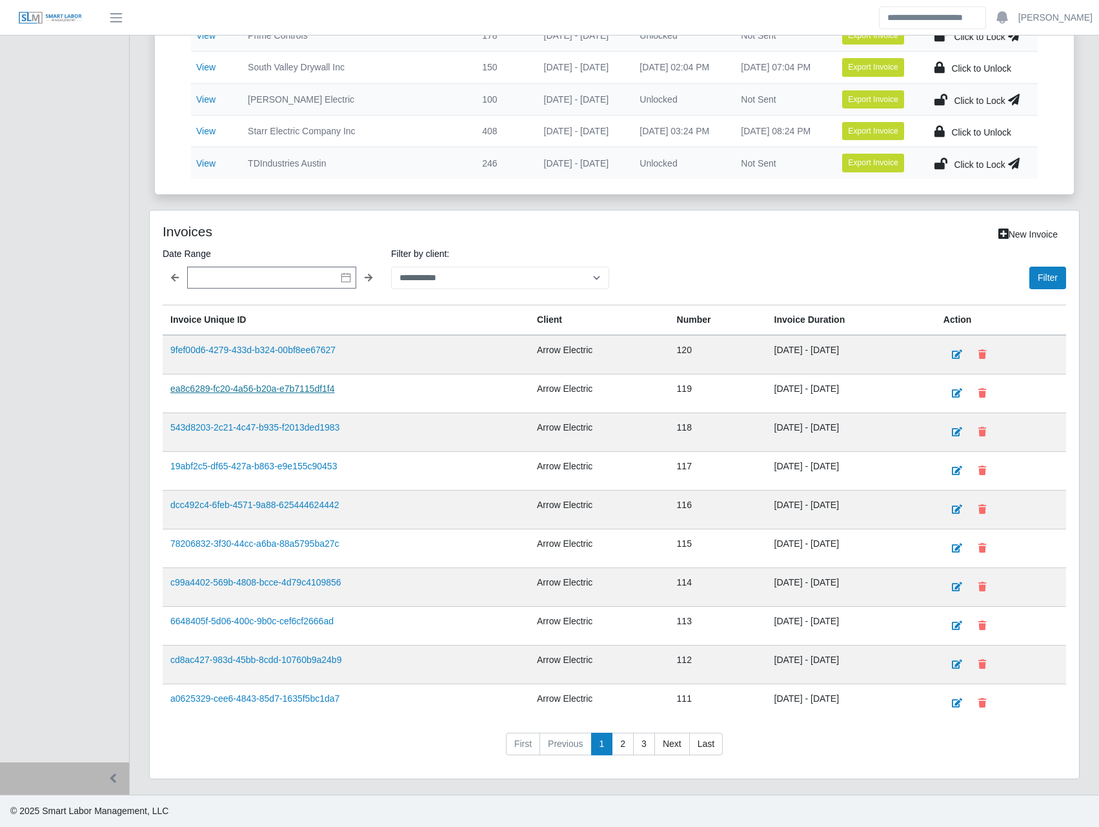
click at [299, 392] on link "ea8c6289-fc20-4a56-b20a-e7b7115df1f4" at bounding box center [252, 388] width 165 height 10
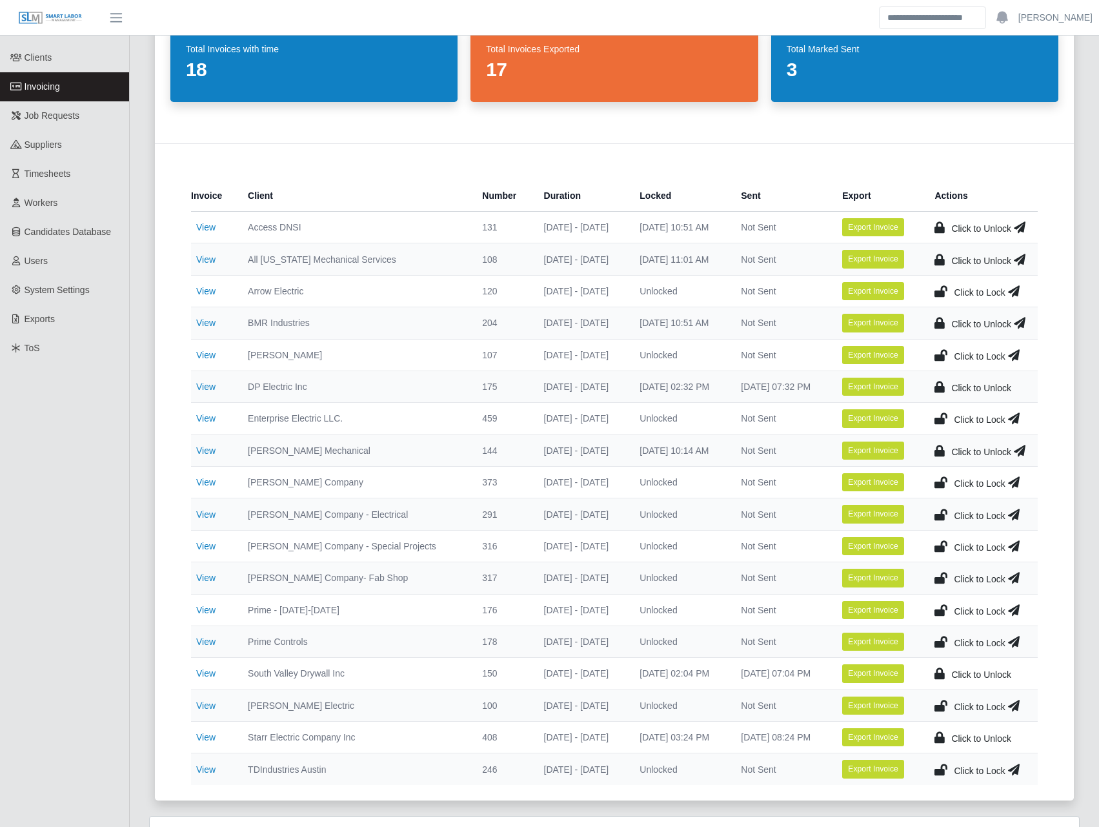
scroll to position [0, 0]
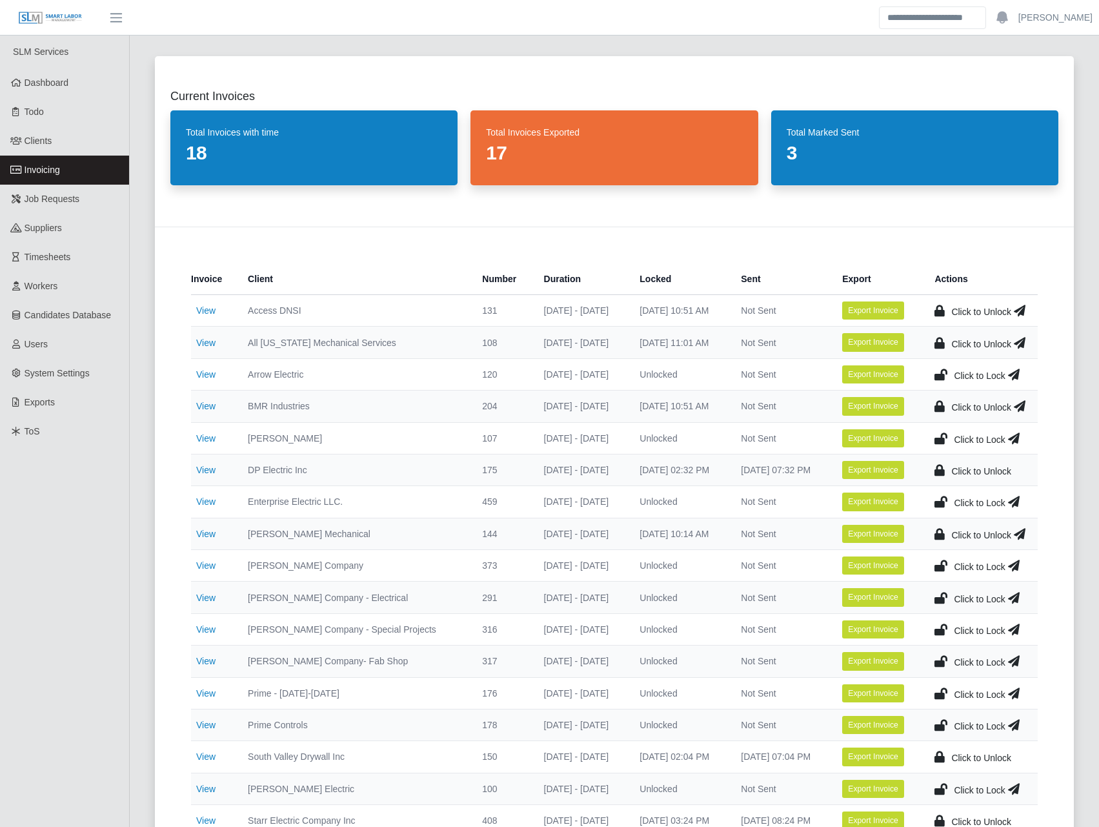
click at [941, 372] on icon at bounding box center [940, 374] width 13 height 18
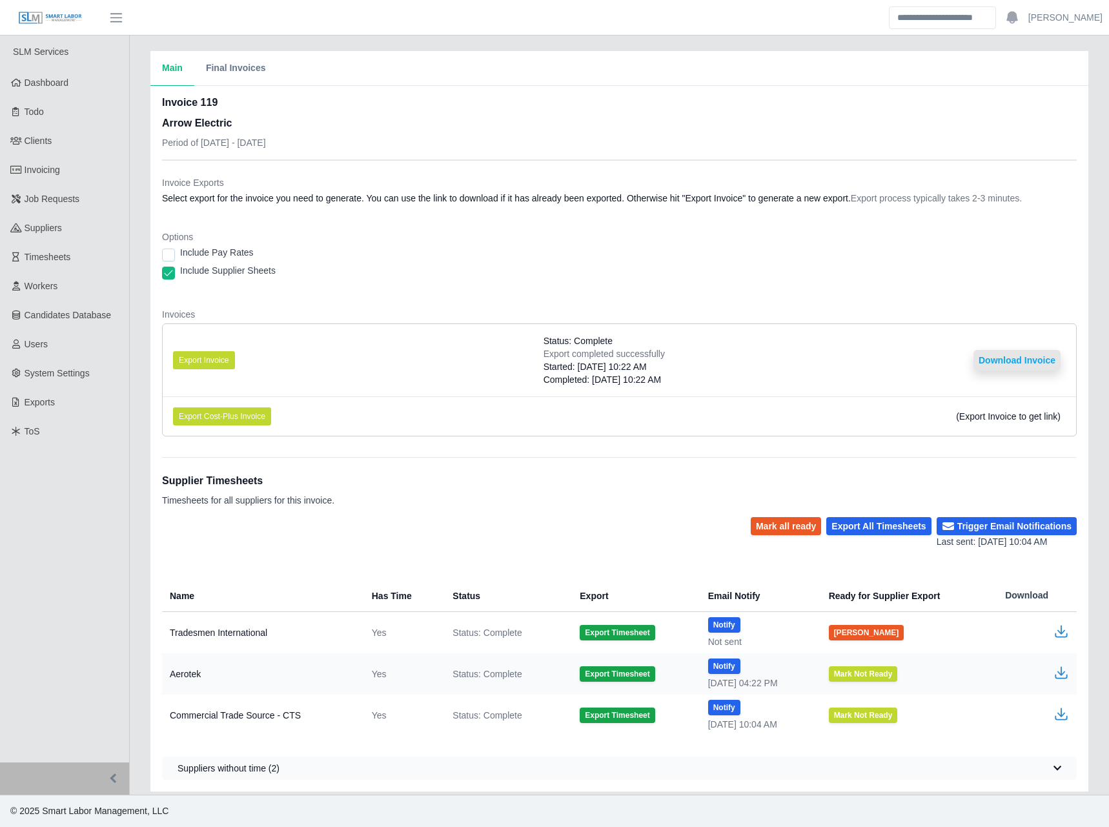
click at [992, 359] on button "Download Invoice" at bounding box center [1016, 360] width 87 height 21
